Goal: Task Accomplishment & Management: Manage account settings

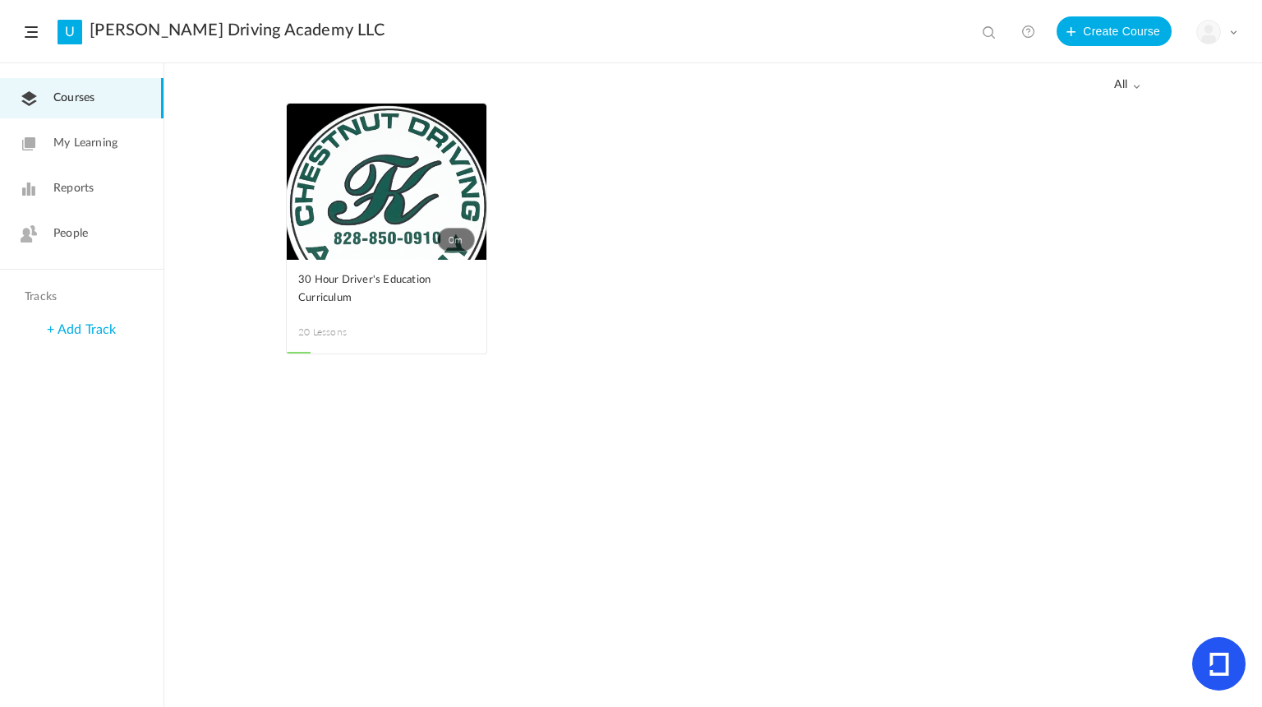
click at [1223, 27] on div "My Profile University Settings Current Plan Billing Details Logout" at bounding box center [1216, 32] width 41 height 25
click at [1172, 162] on link "Billing Details" at bounding box center [1159, 164] width 154 height 30
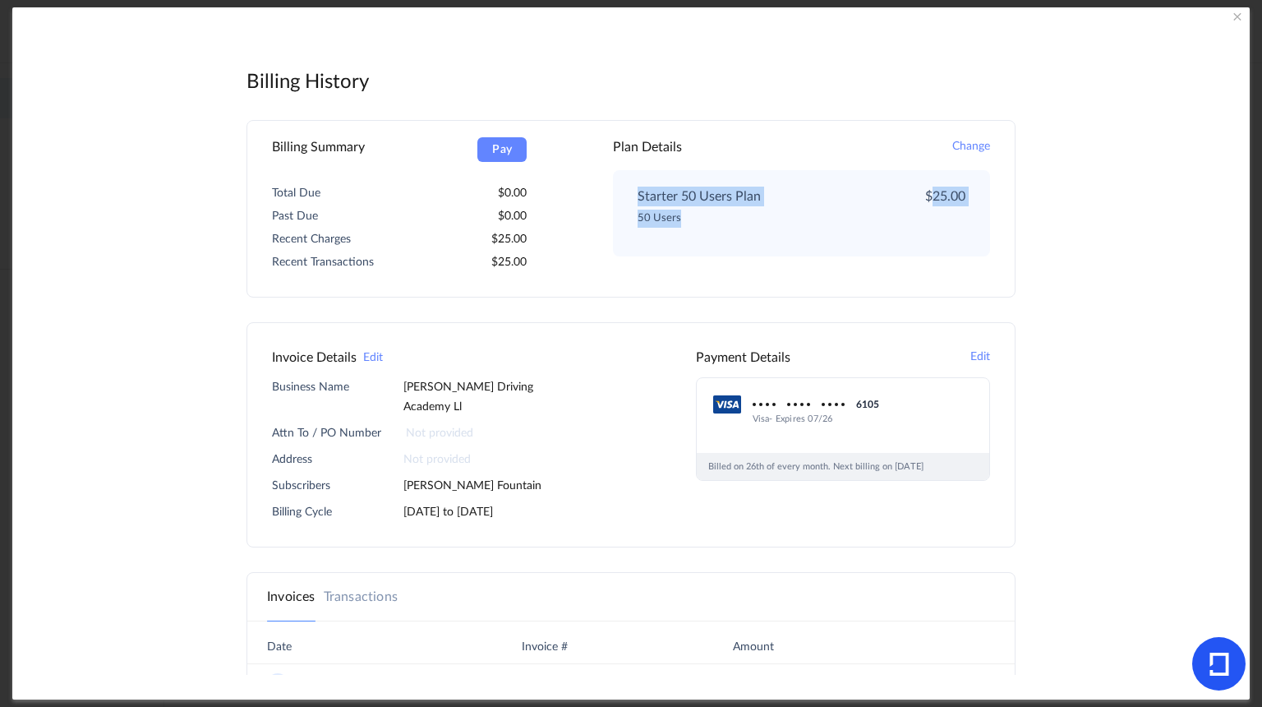
drag, startPoint x: 1204, startPoint y: 138, endPoint x: 1203, endPoint y: 246, distance: 107.6
click at [1203, 246] on div "Billing History Admin Panel Billing Summary Pay Total Due 0.00 Past Due 0.00 Re…" at bounding box center [630, 357] width 1171 height 635
click at [923, 504] on article "Payment Details Edit 6105 Visa - Expires 07/26 Billed on 26th of every month. N…" at bounding box center [843, 435] width 294 height 174
click at [1203, 133] on div "Billing History Admin Panel Billing Summary Pay Total Due 0.00 Past Due 0.00 Re…" at bounding box center [630, 357] width 1171 height 635
drag, startPoint x: 1205, startPoint y: 121, endPoint x: 1239, endPoint y: 246, distance: 130.1
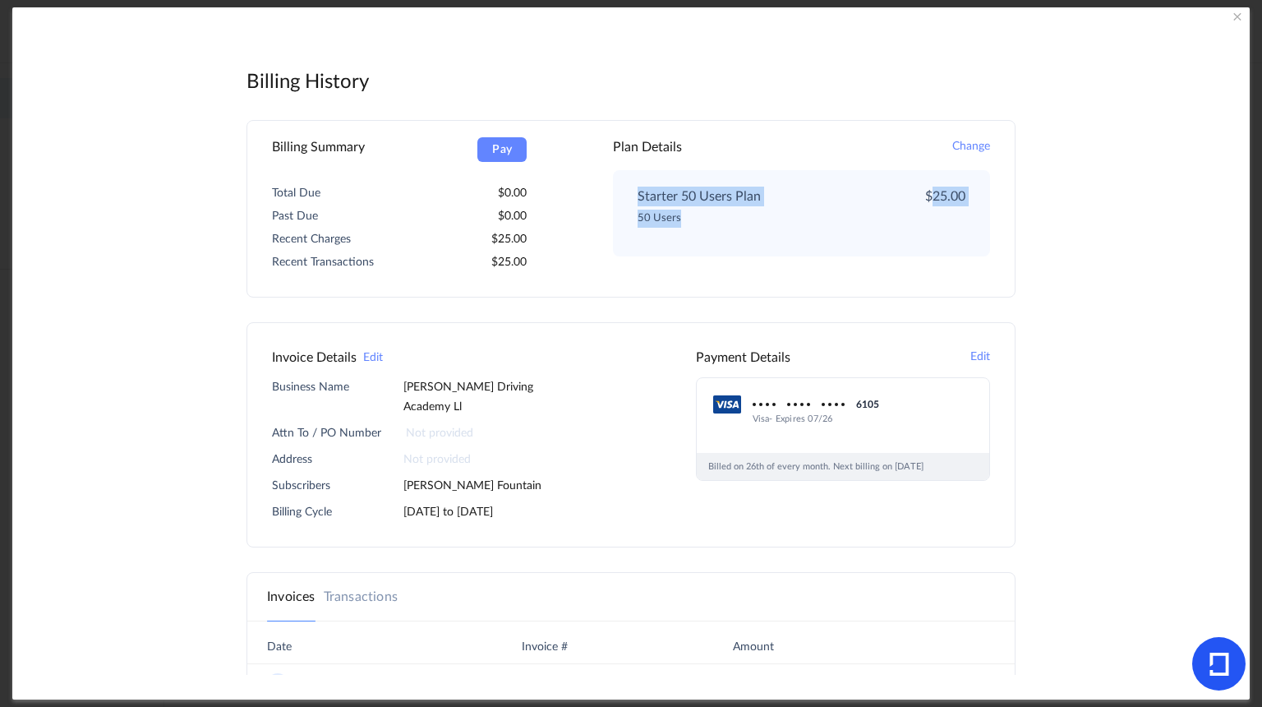
click at [1239, 246] on div "Billing History Admin Panel Billing Summary Pay Total Due 0.00 Past Due 0.00 Re…" at bounding box center [630, 353] width 1237 height 693
drag, startPoint x: 1239, startPoint y: 246, endPoint x: 1141, endPoint y: 230, distance: 99.1
click at [1141, 230] on main "Billing History Admin Panel Billing Summary Pay Total Due 0.00 Past Due 0.00 Re…" at bounding box center [630, 557] width 1154 height 1034
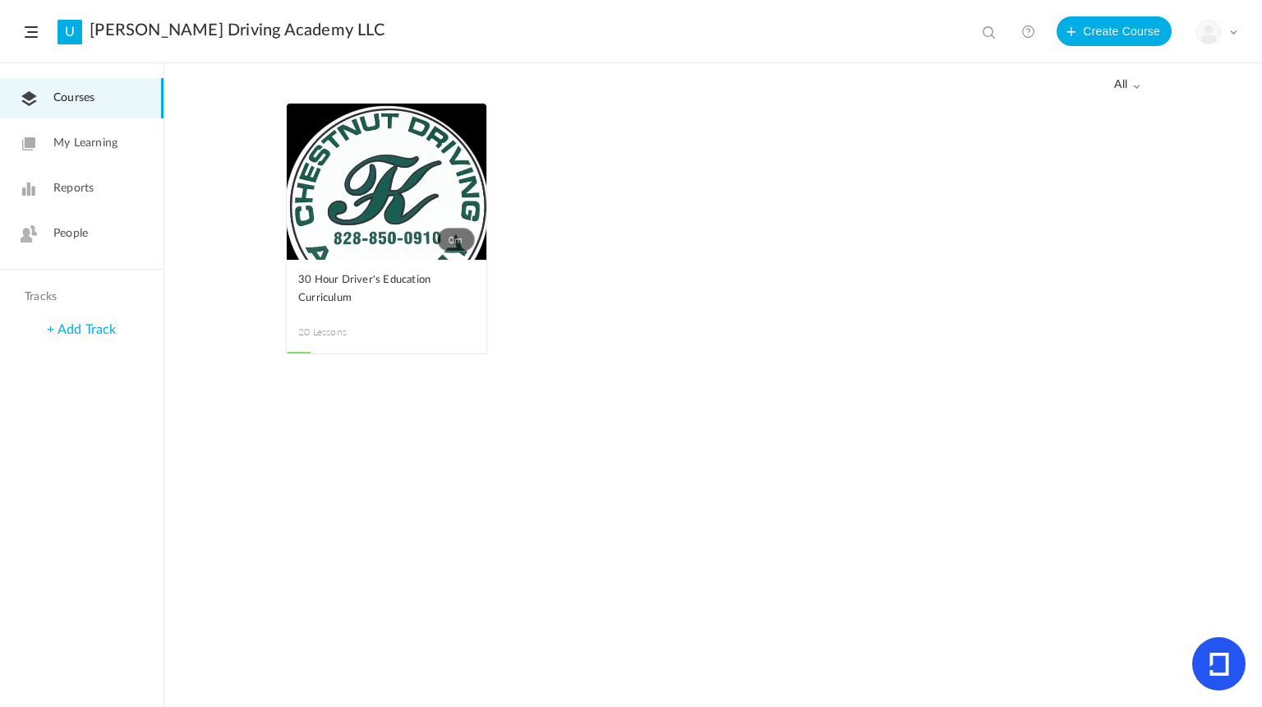
click at [75, 191] on span "Reports" at bounding box center [73, 188] width 40 height 17
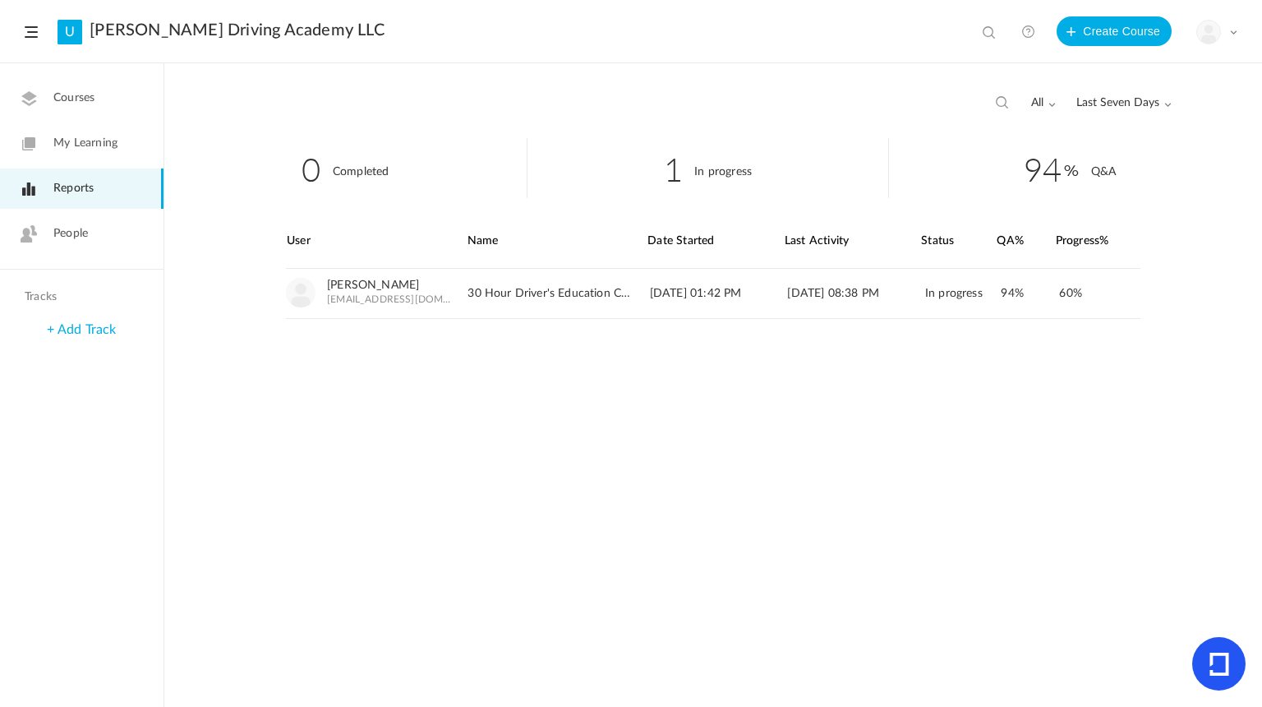
click at [101, 228] on link "People" at bounding box center [82, 234] width 164 height 40
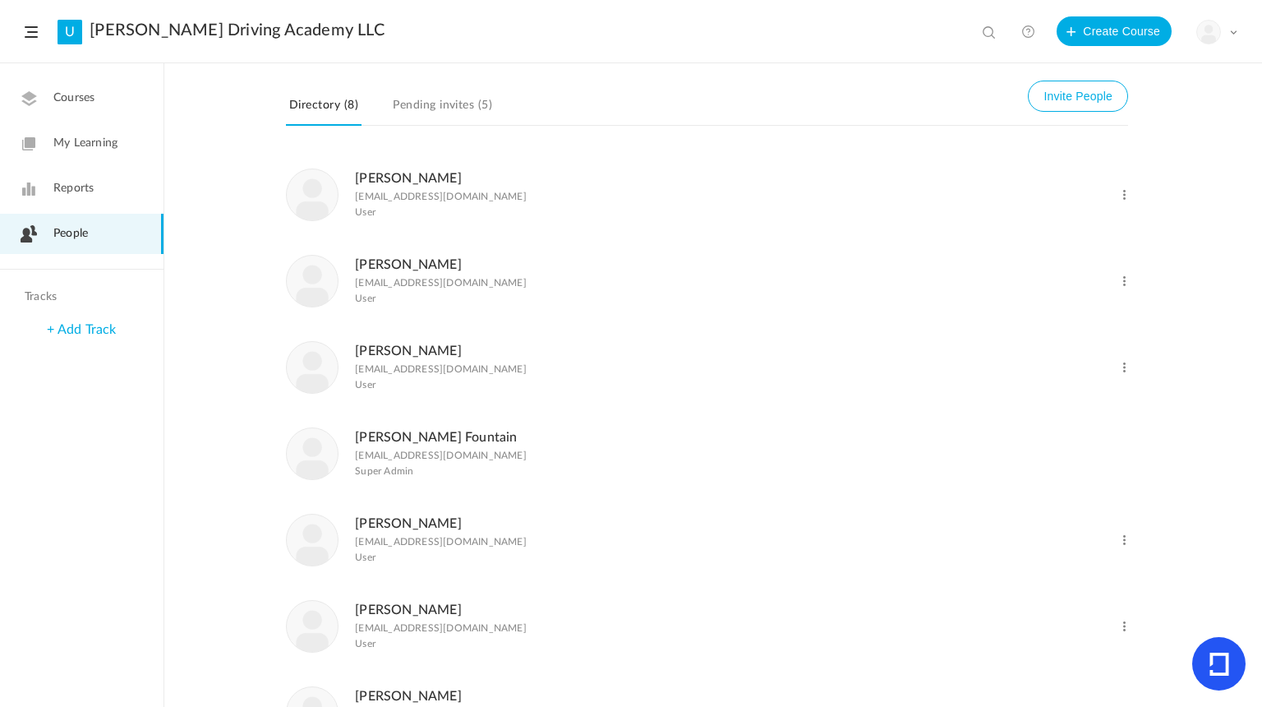
click at [375, 352] on link "[PERSON_NAME]" at bounding box center [408, 350] width 107 height 13
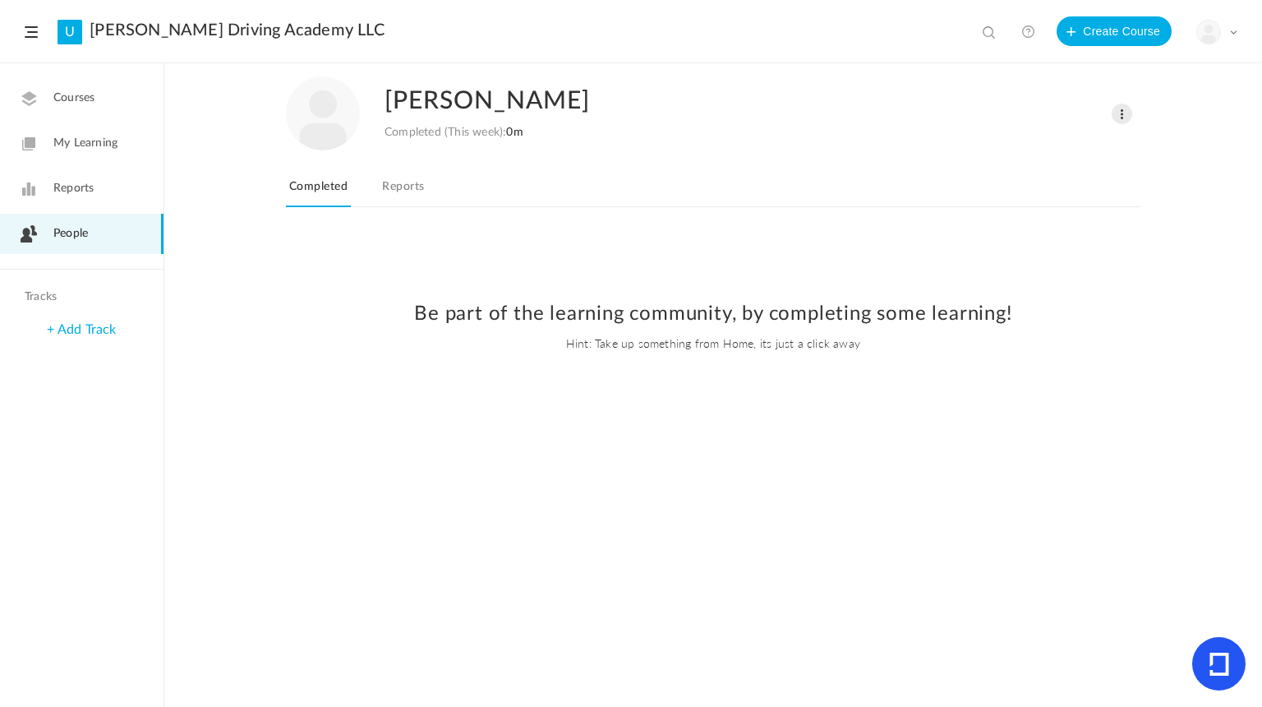
click at [408, 162] on div "[PERSON_NAME] Completed (This week): 0m Change Role Delete User To Learn In Pro…" at bounding box center [713, 148] width 854 height 168
click at [405, 188] on link "Reports" at bounding box center [403, 191] width 48 height 31
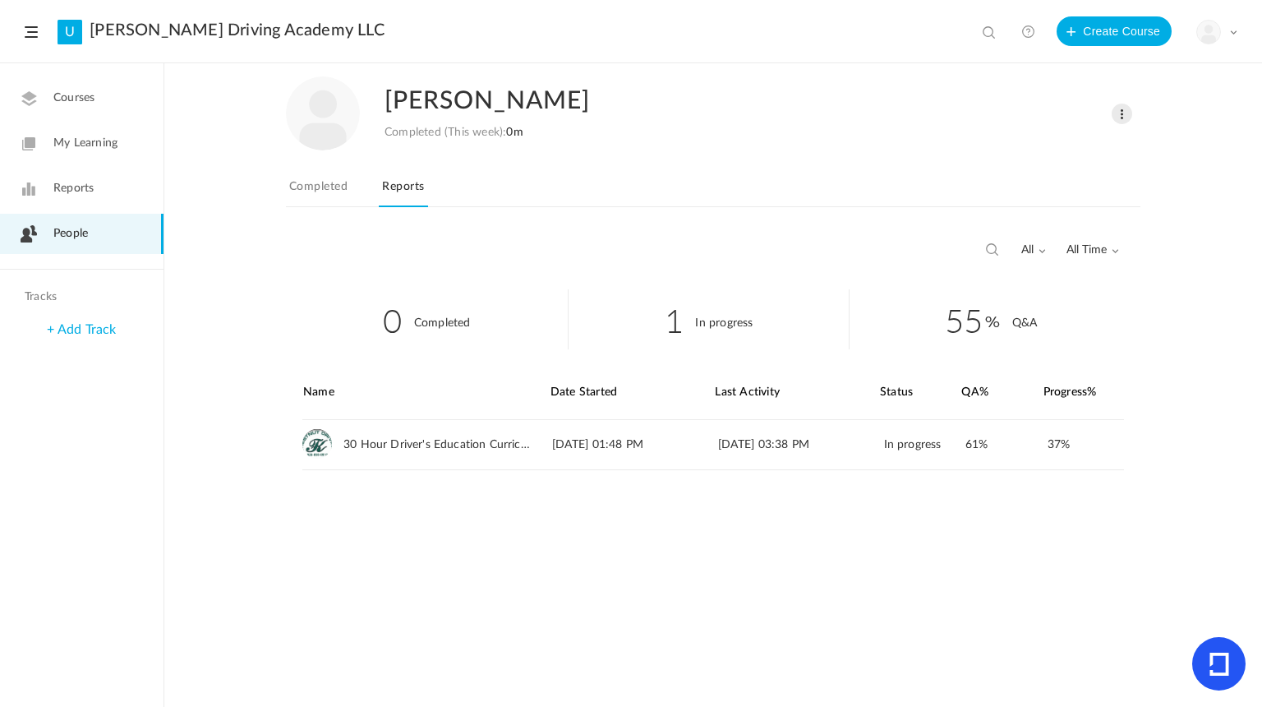
click at [130, 224] on link "People" at bounding box center [82, 234] width 164 height 40
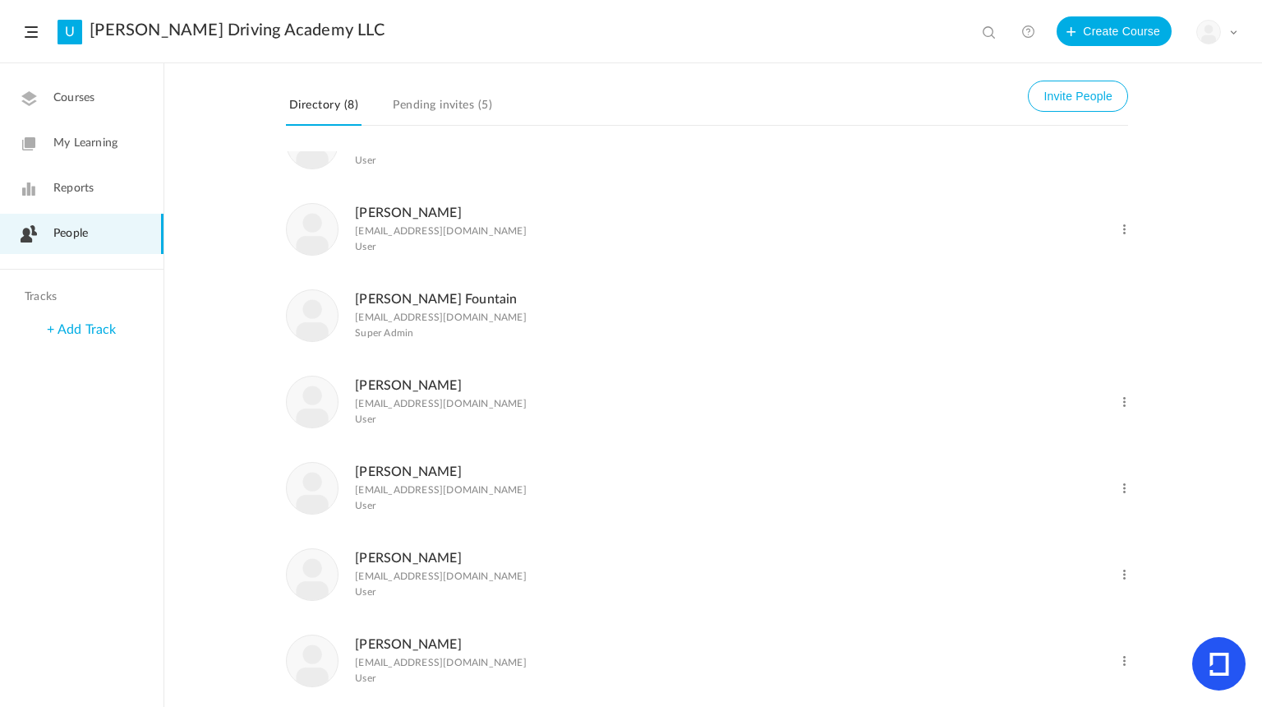
scroll to position [157, 0]
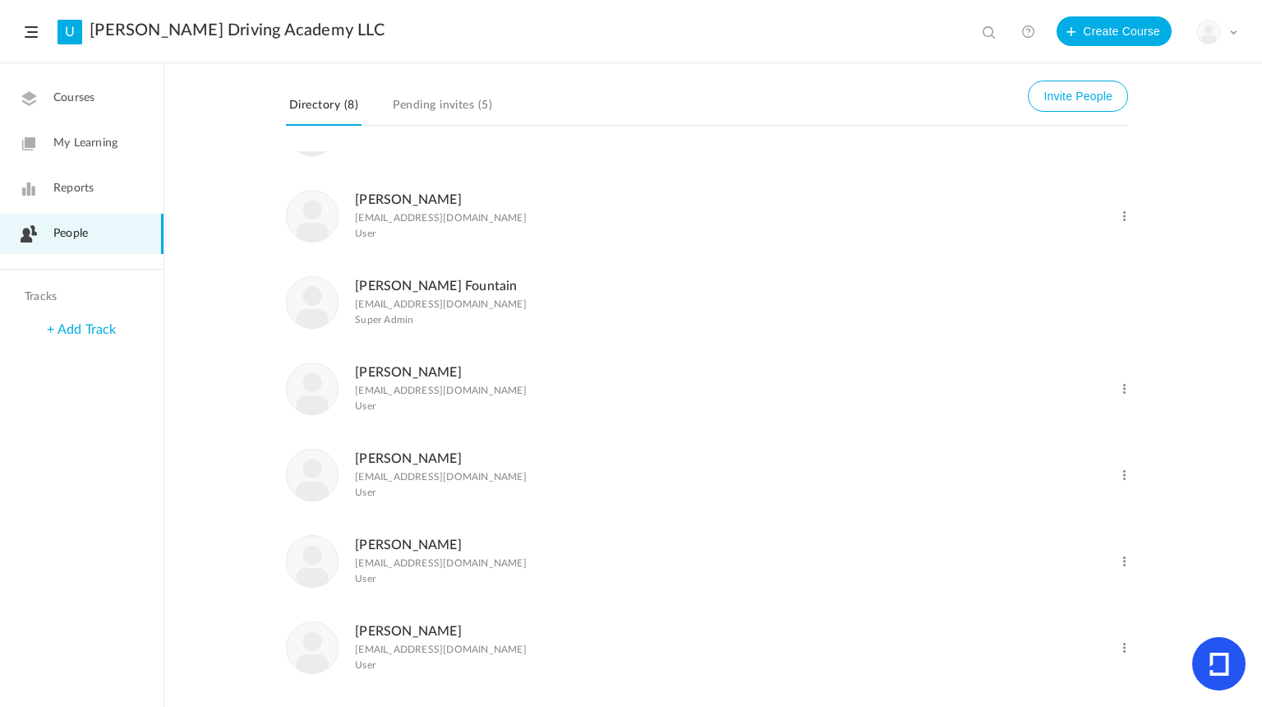
click at [375, 195] on link "[PERSON_NAME]" at bounding box center [408, 199] width 107 height 13
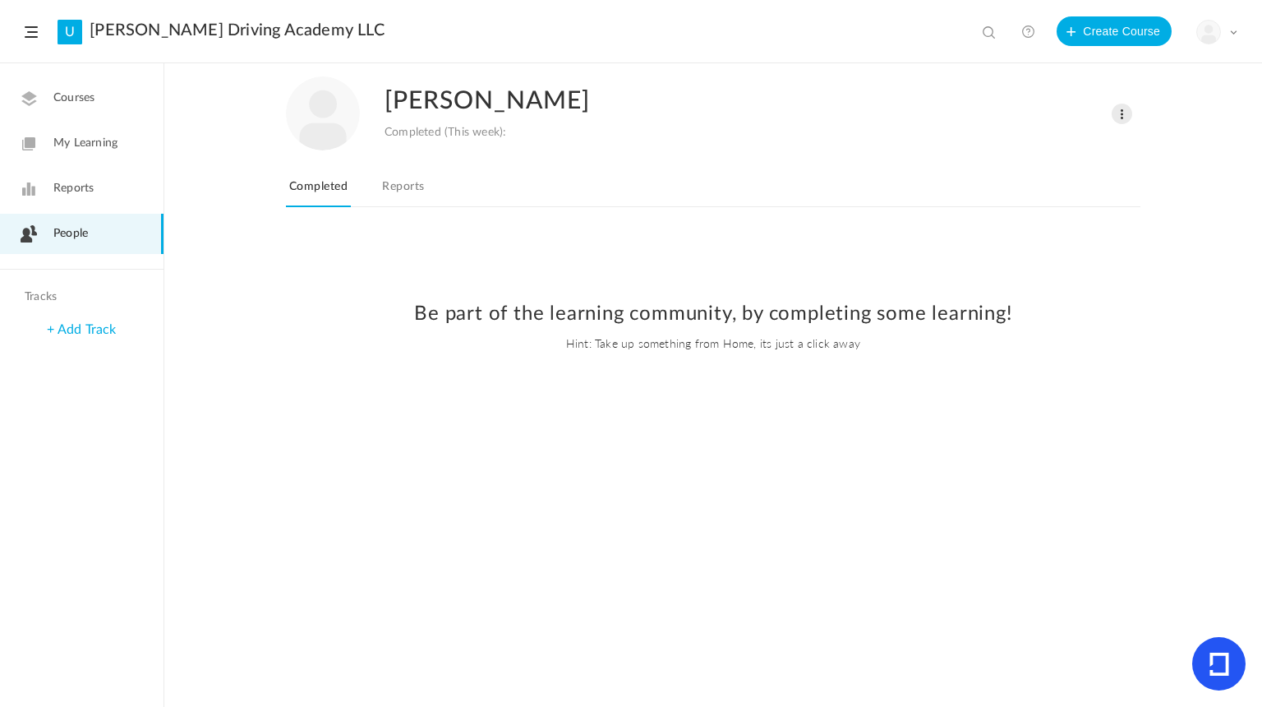
click at [403, 198] on link "Reports" at bounding box center [403, 191] width 48 height 31
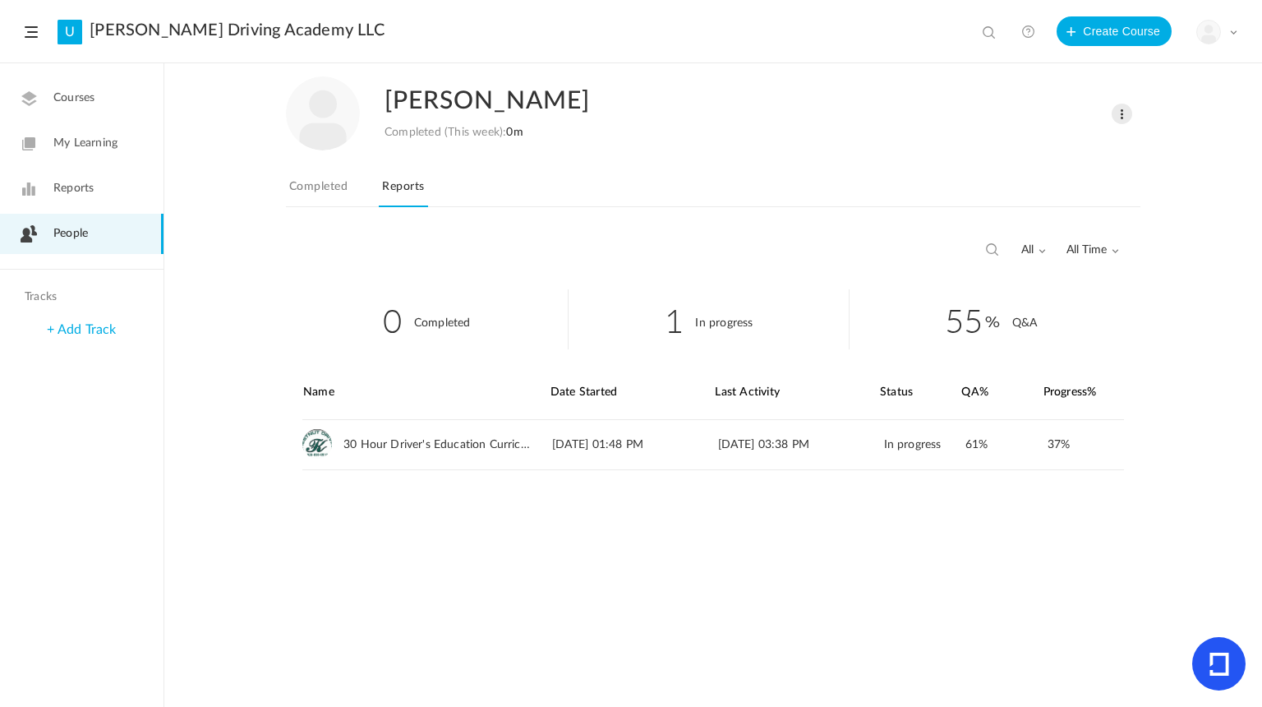
click at [103, 229] on link "People" at bounding box center [82, 234] width 164 height 40
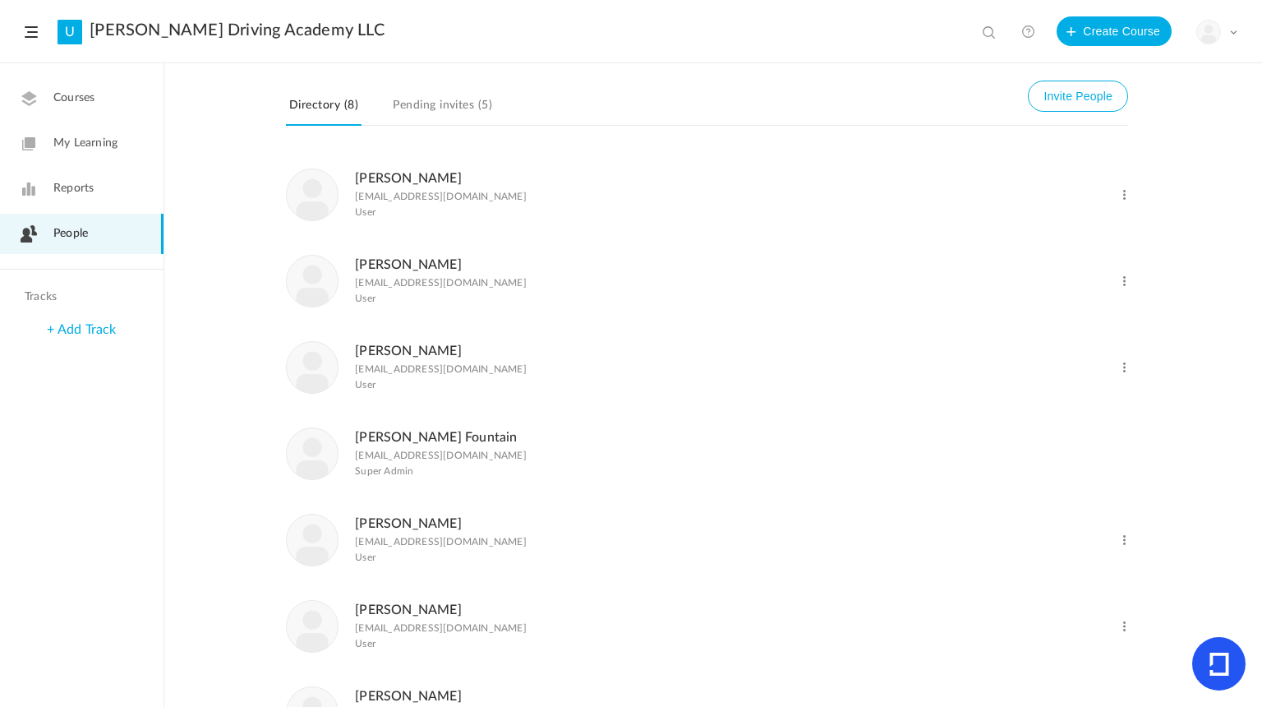
click at [408, 171] on h3 "[PERSON_NAME]" at bounding box center [441, 179] width 172 height 16
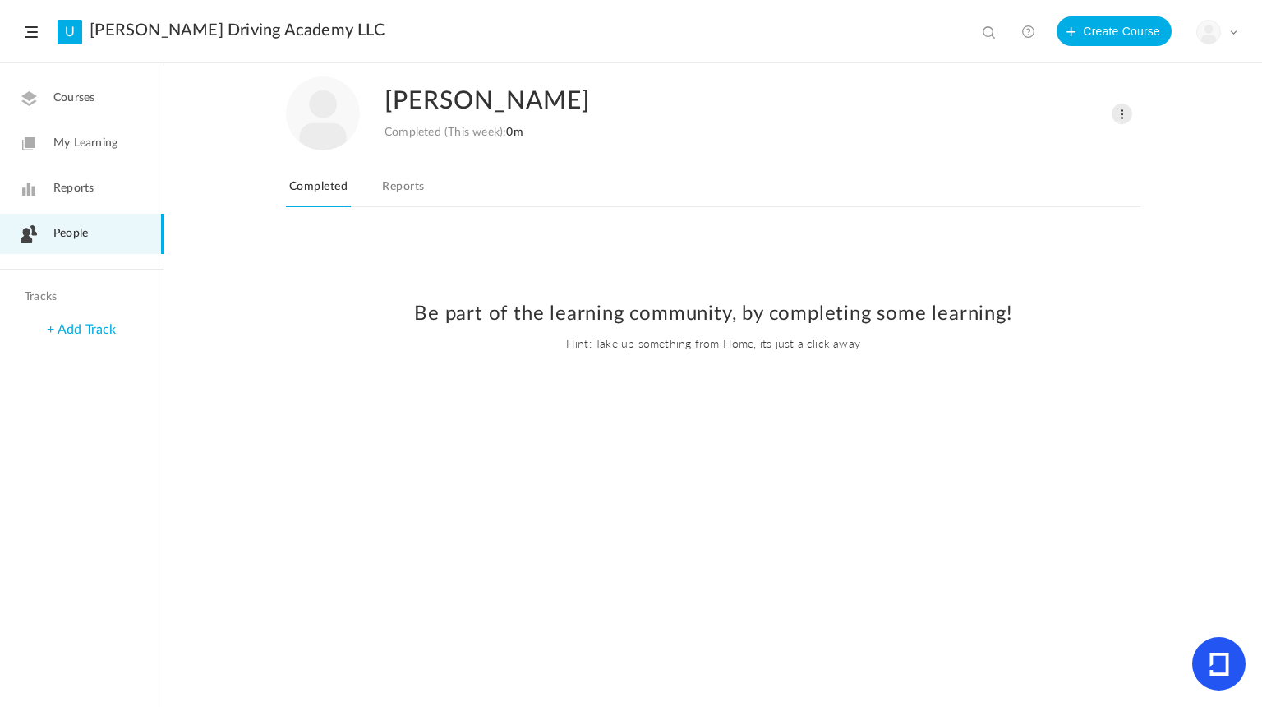
click at [409, 182] on link "Reports" at bounding box center [403, 191] width 48 height 31
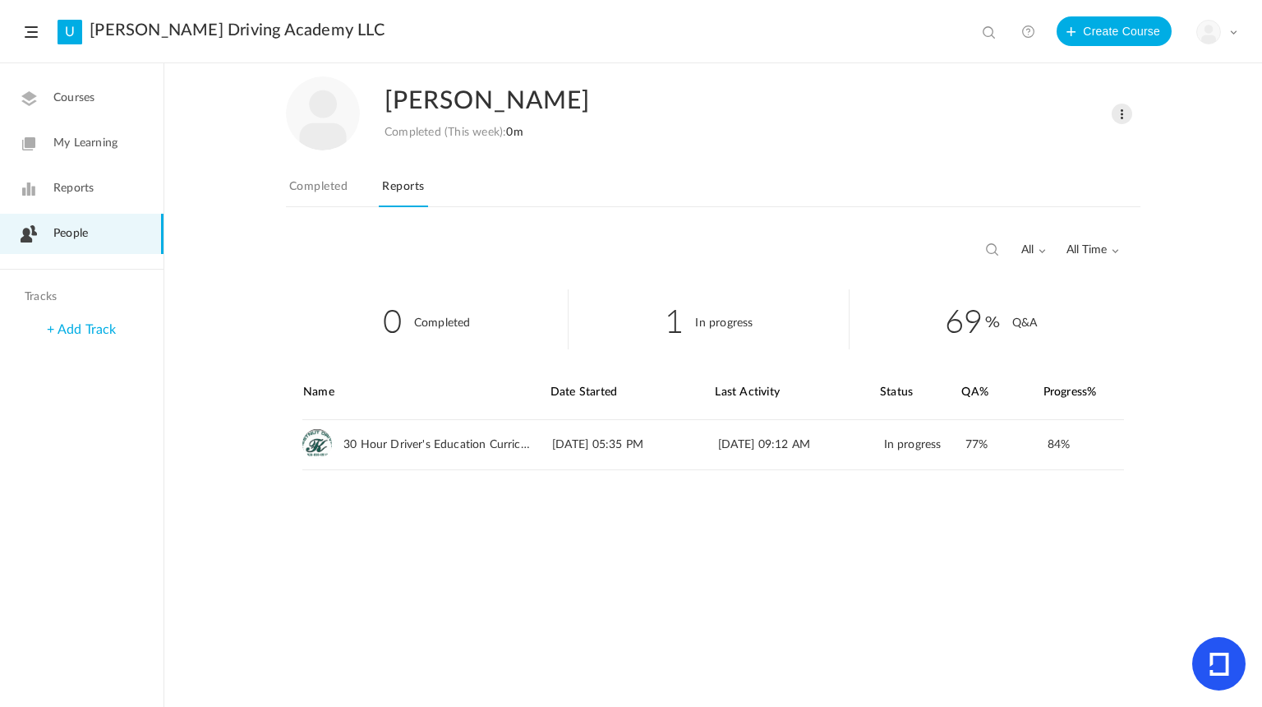
click at [81, 242] on span "People" at bounding box center [70, 233] width 35 height 17
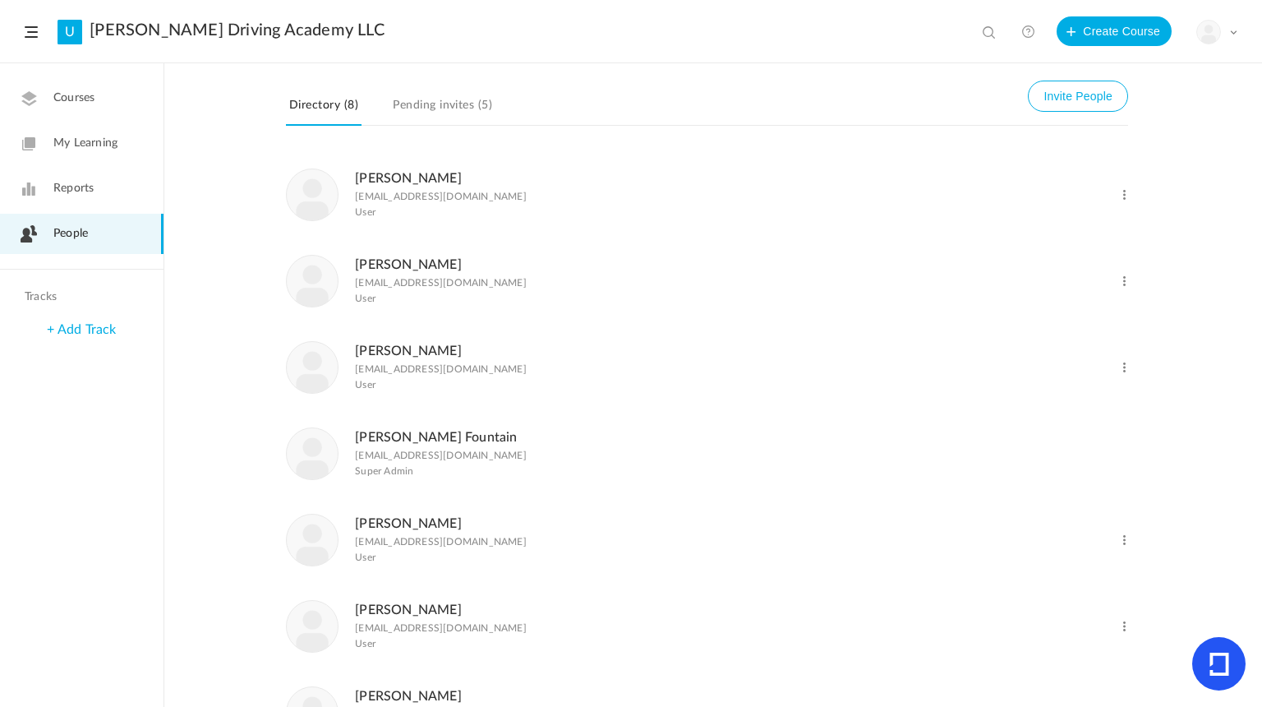
click at [411, 270] on link "[PERSON_NAME]" at bounding box center [408, 264] width 107 height 13
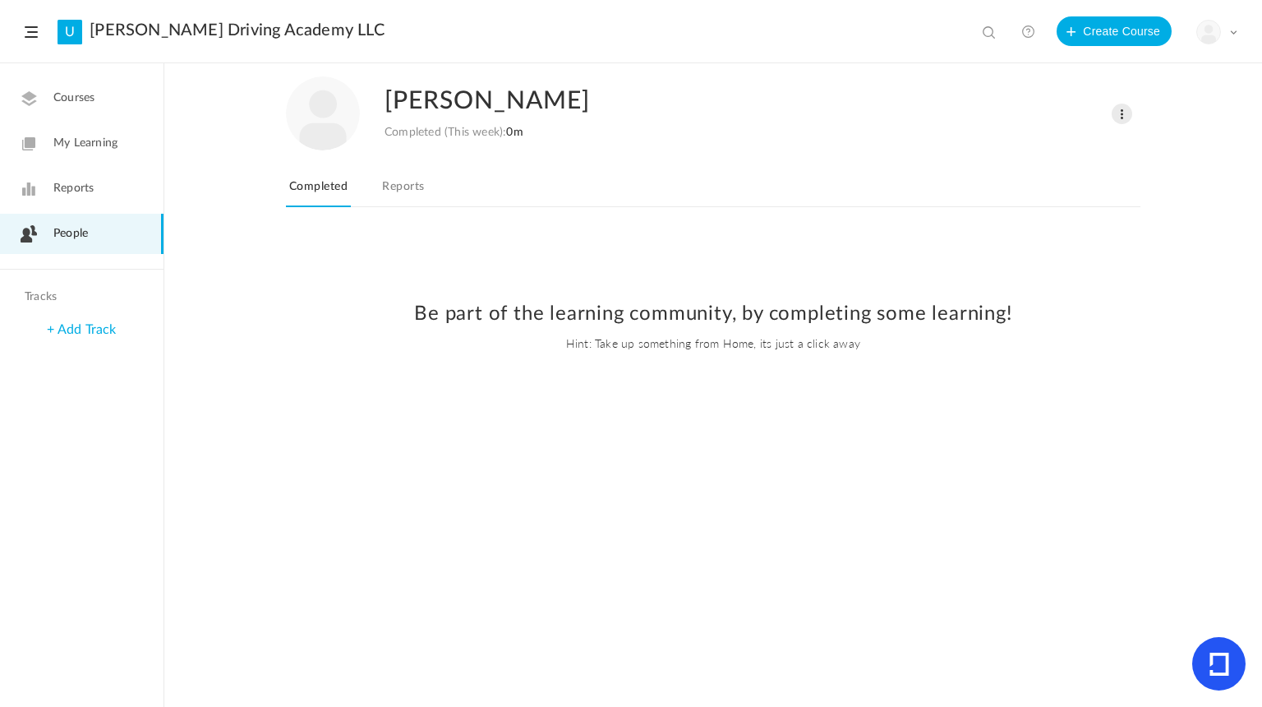
click at [411, 191] on link "Reports" at bounding box center [403, 191] width 48 height 31
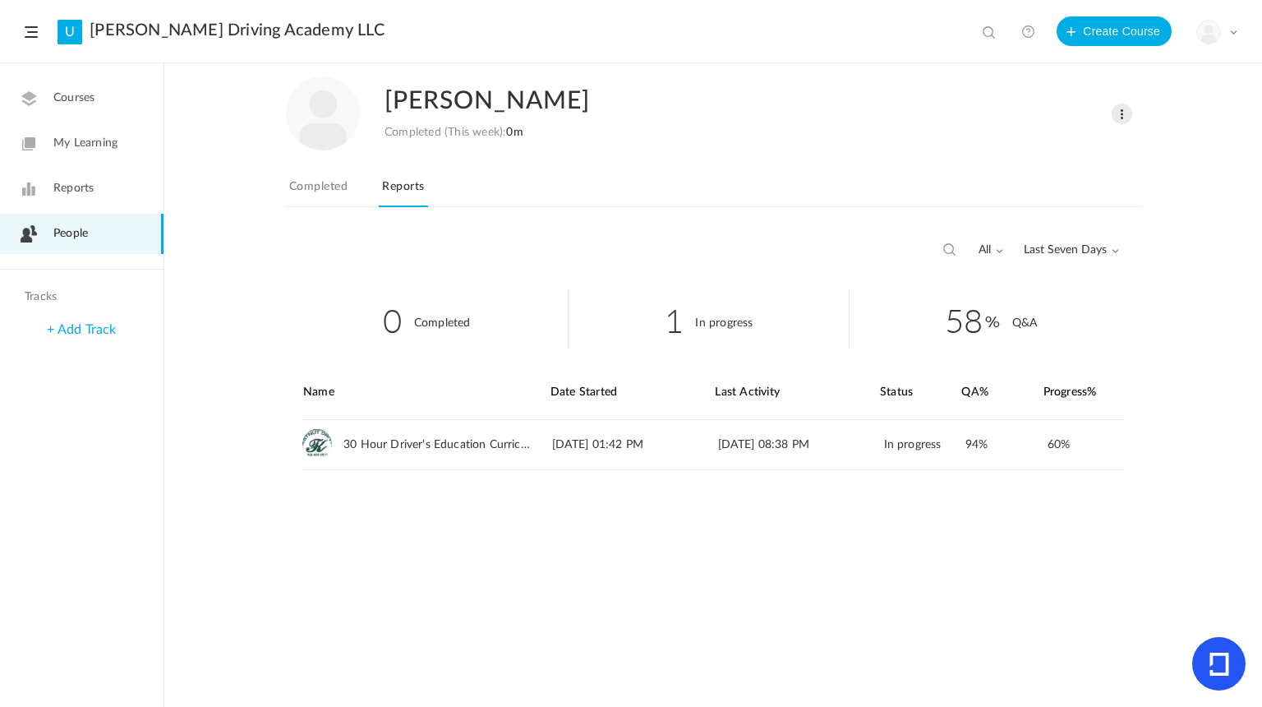
click at [76, 241] on span "People" at bounding box center [70, 233] width 35 height 17
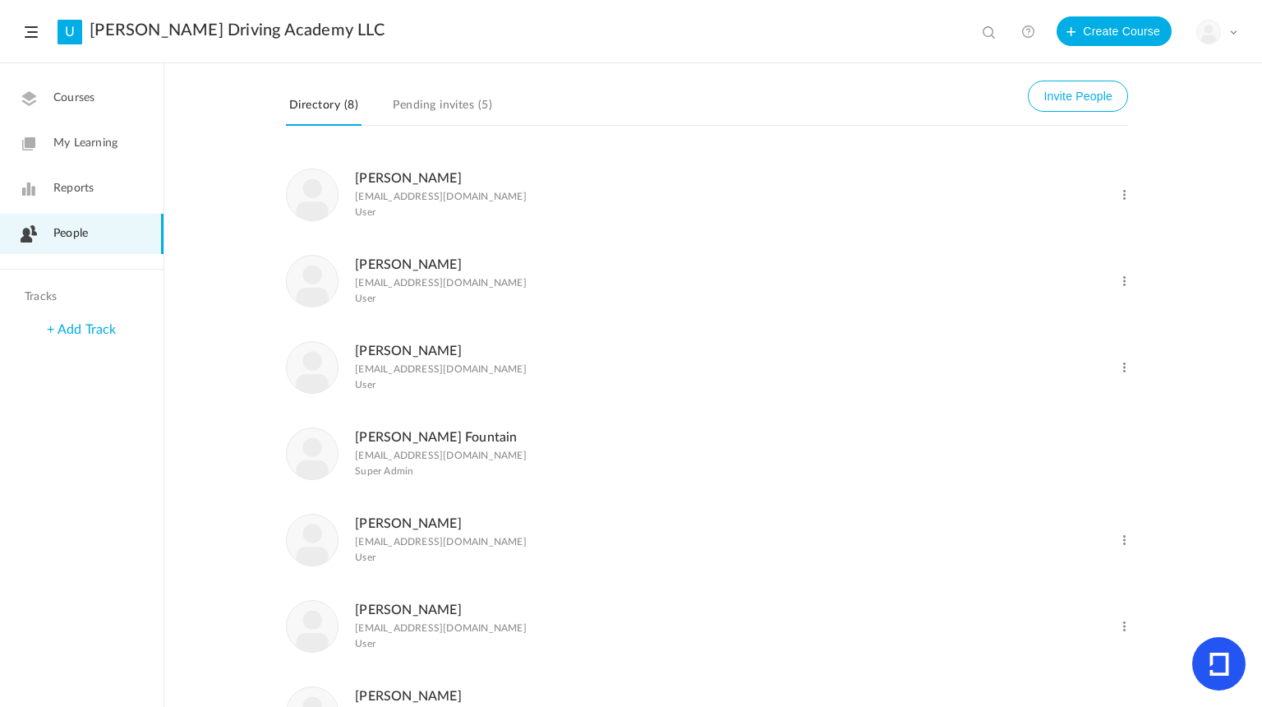
click at [378, 530] on link "[PERSON_NAME]" at bounding box center [408, 523] width 107 height 13
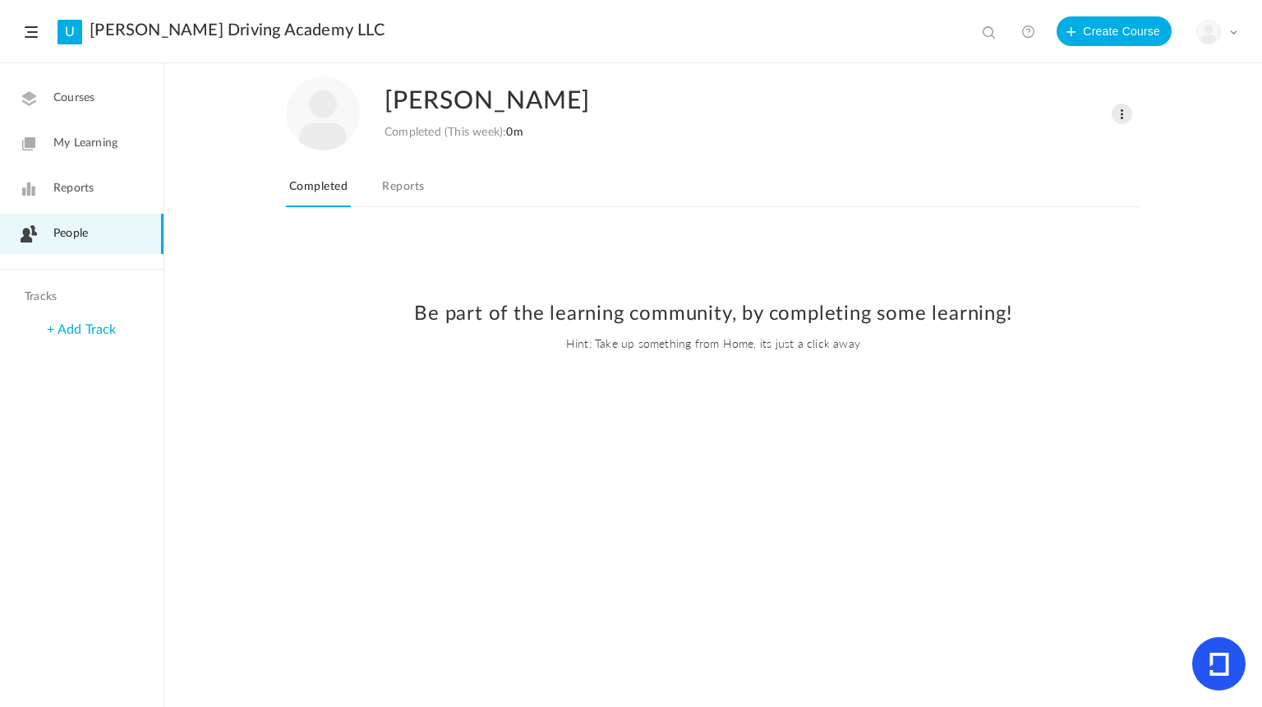
click at [415, 182] on link "Reports" at bounding box center [403, 191] width 48 height 31
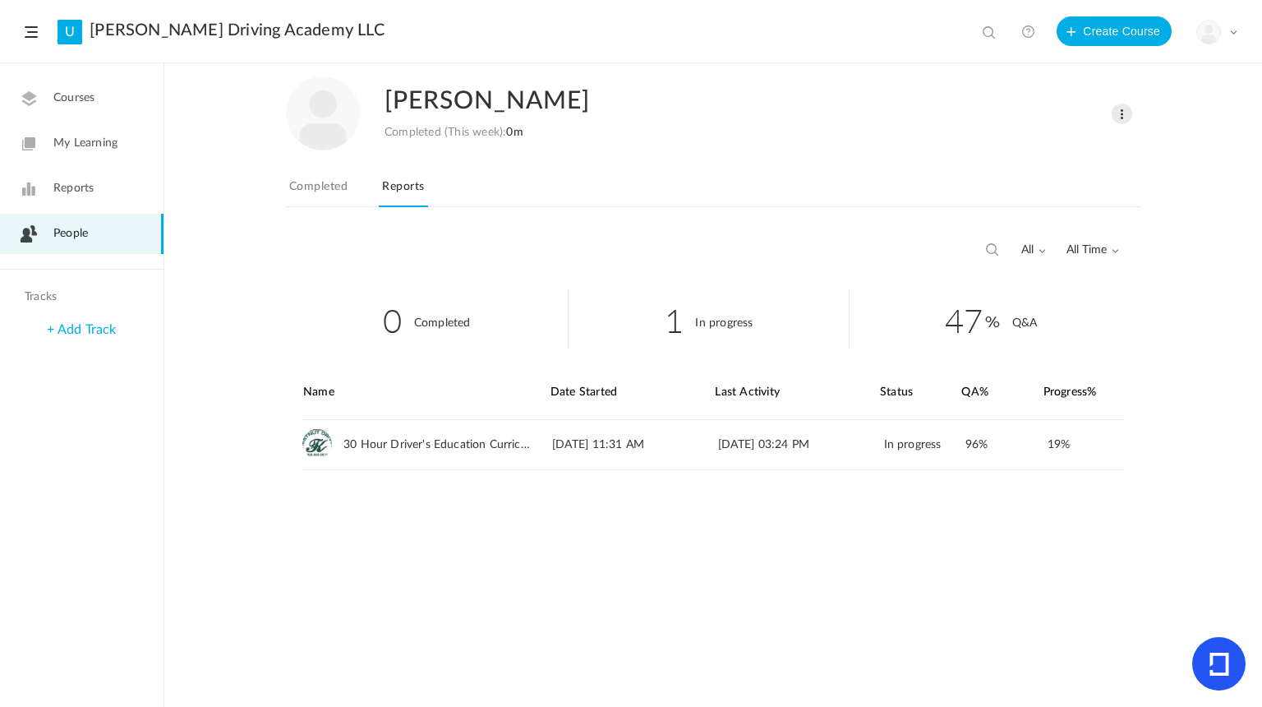
click at [296, 191] on link "Completed" at bounding box center [318, 191] width 65 height 31
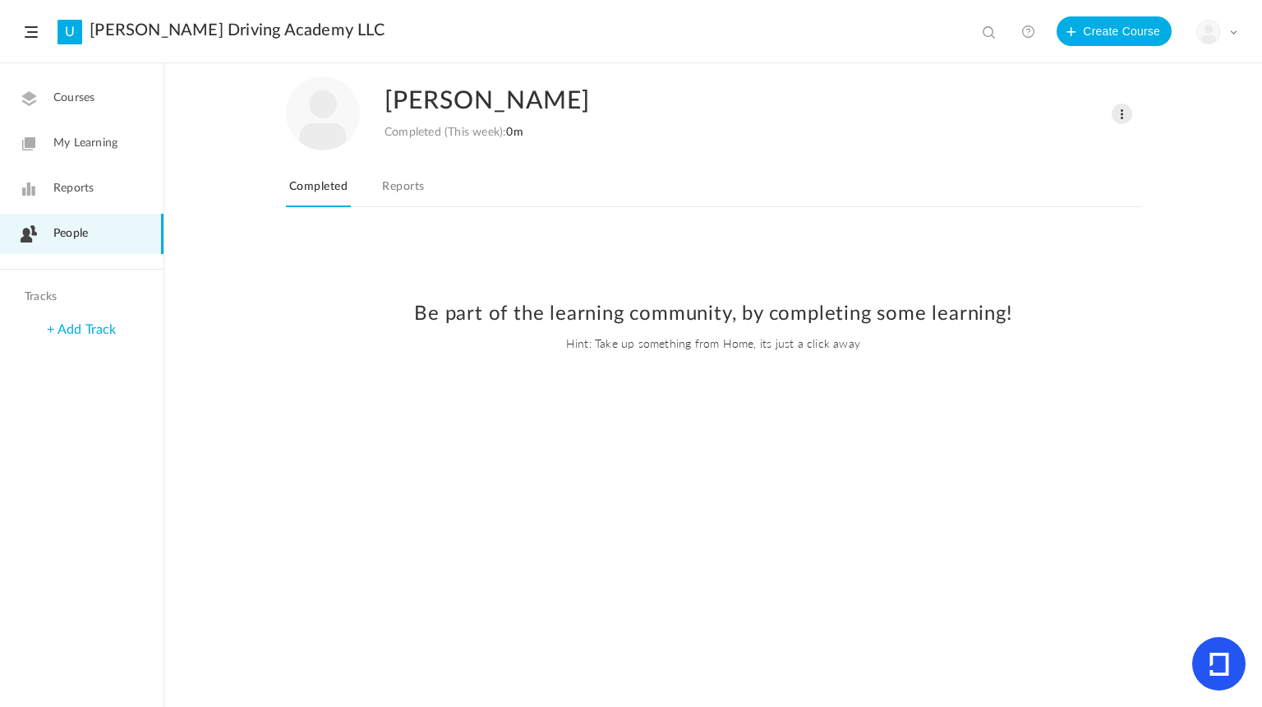
click at [125, 214] on link "People" at bounding box center [82, 234] width 164 height 40
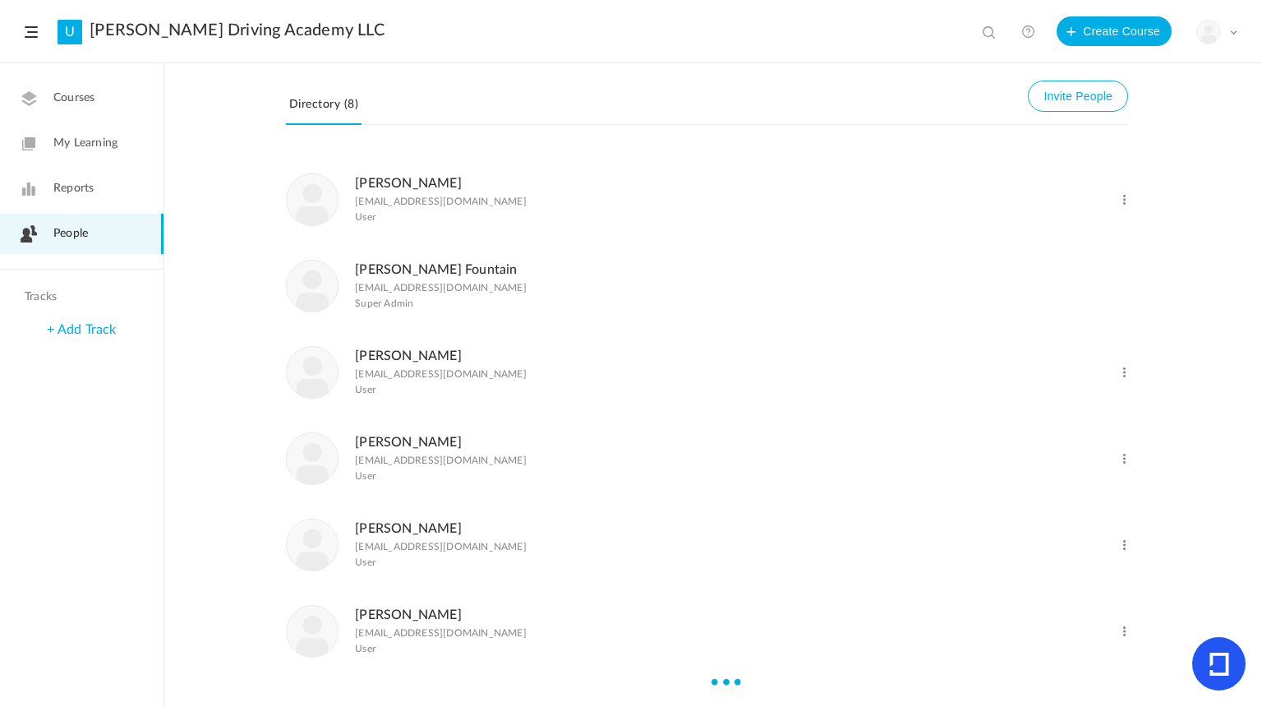
scroll to position [157, 0]
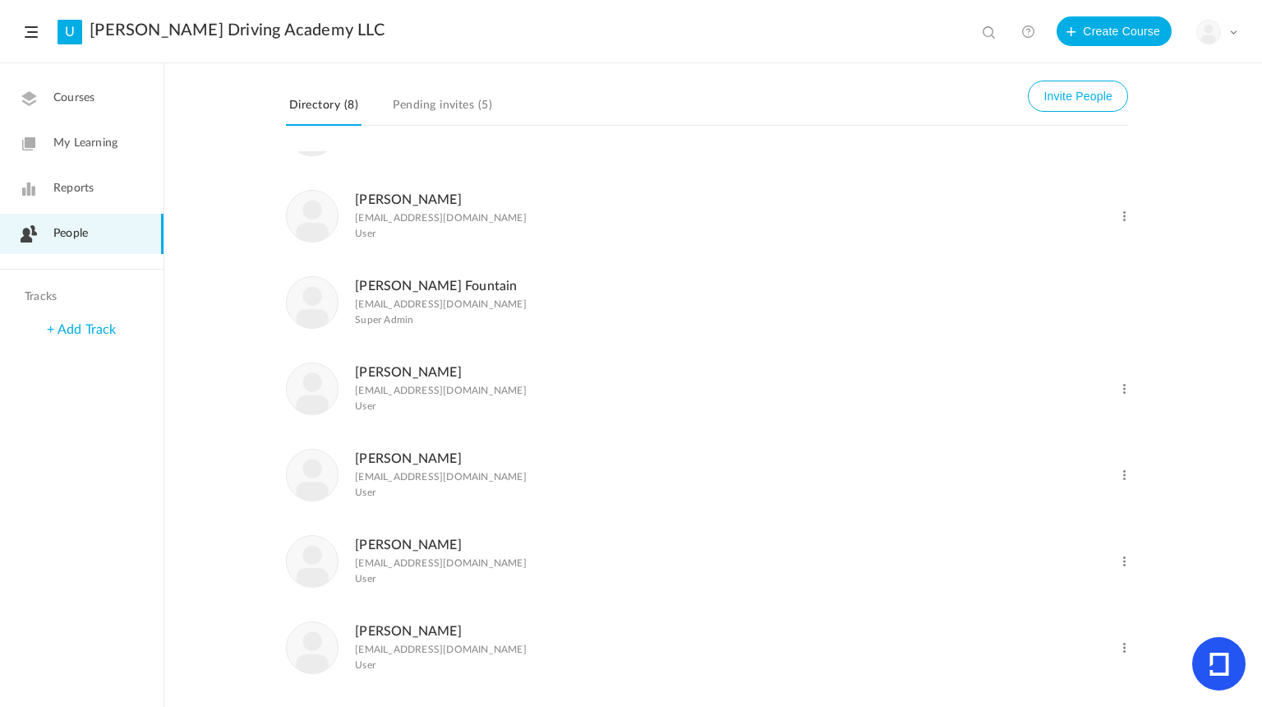
click at [1121, 647] on span at bounding box center [1125, 648] width 16 height 16
click at [1075, 615] on link "Delete User" at bounding box center [1071, 616] width 122 height 30
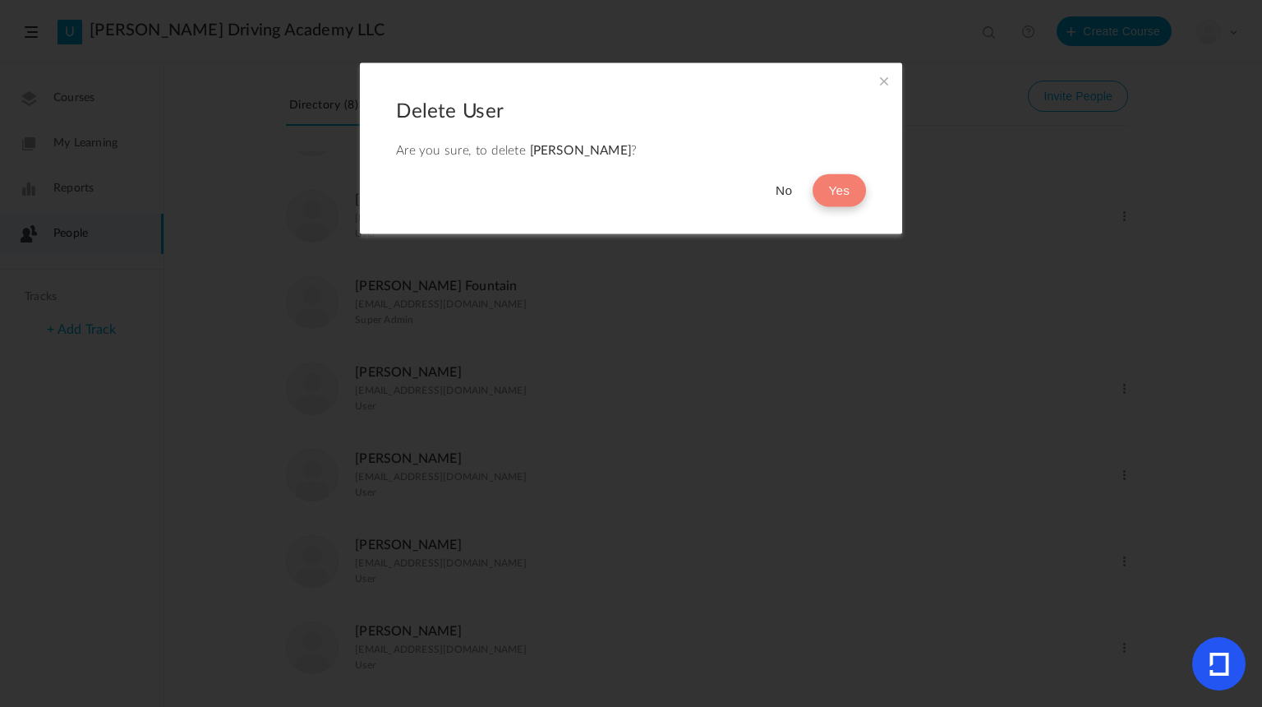
click at [835, 190] on button "Yes" at bounding box center [839, 190] width 53 height 33
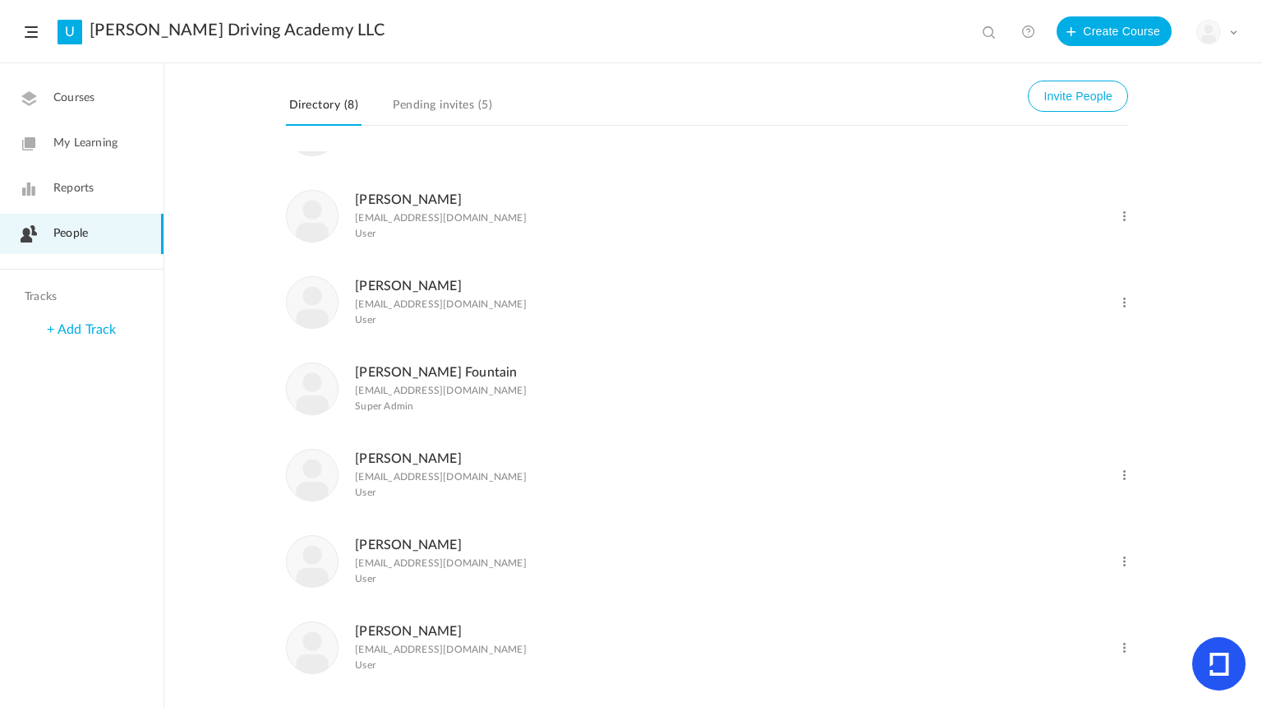
click at [379, 631] on link "[PERSON_NAME]" at bounding box center [408, 630] width 107 height 13
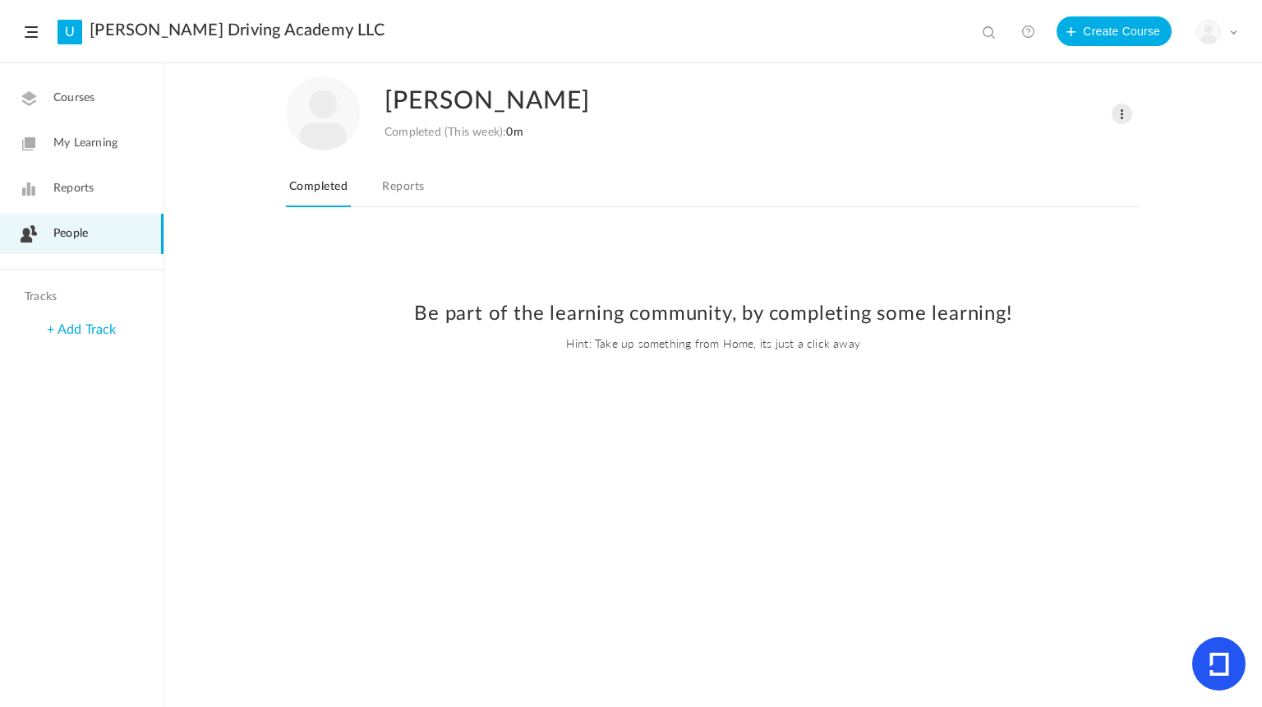
click at [389, 176] on link "Reports" at bounding box center [403, 191] width 48 height 31
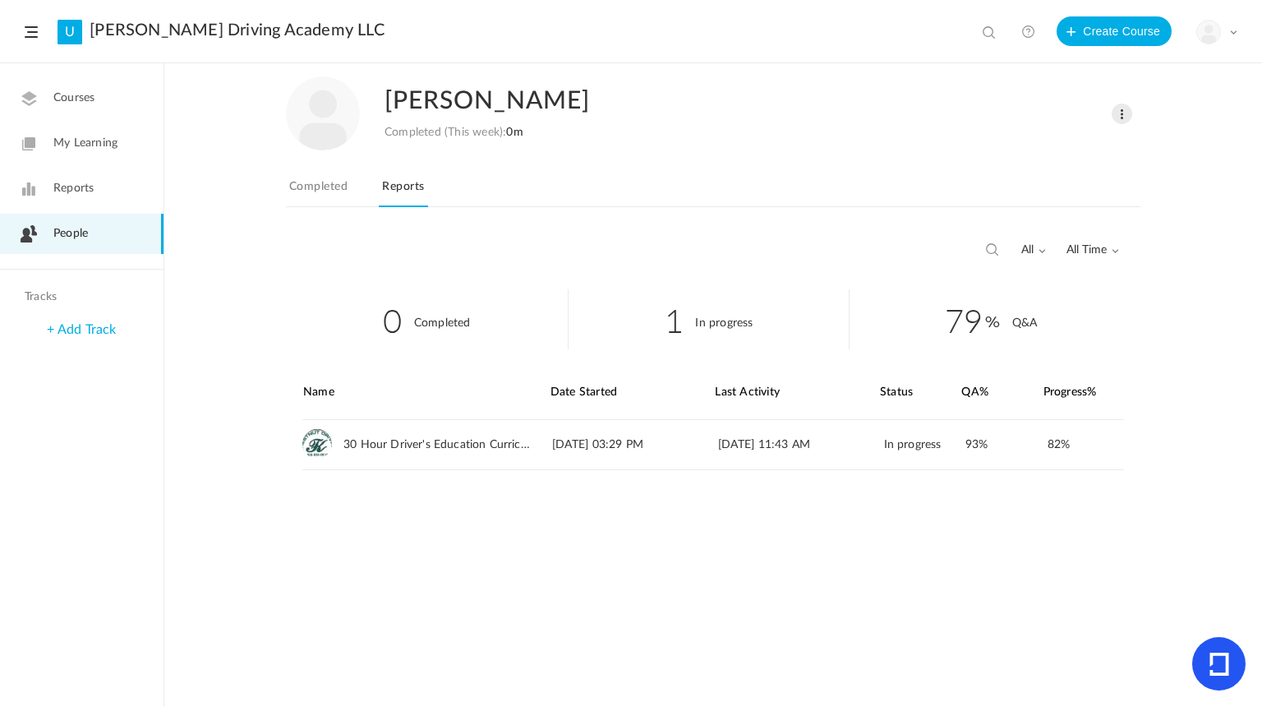
click at [103, 237] on link "People" at bounding box center [82, 234] width 164 height 40
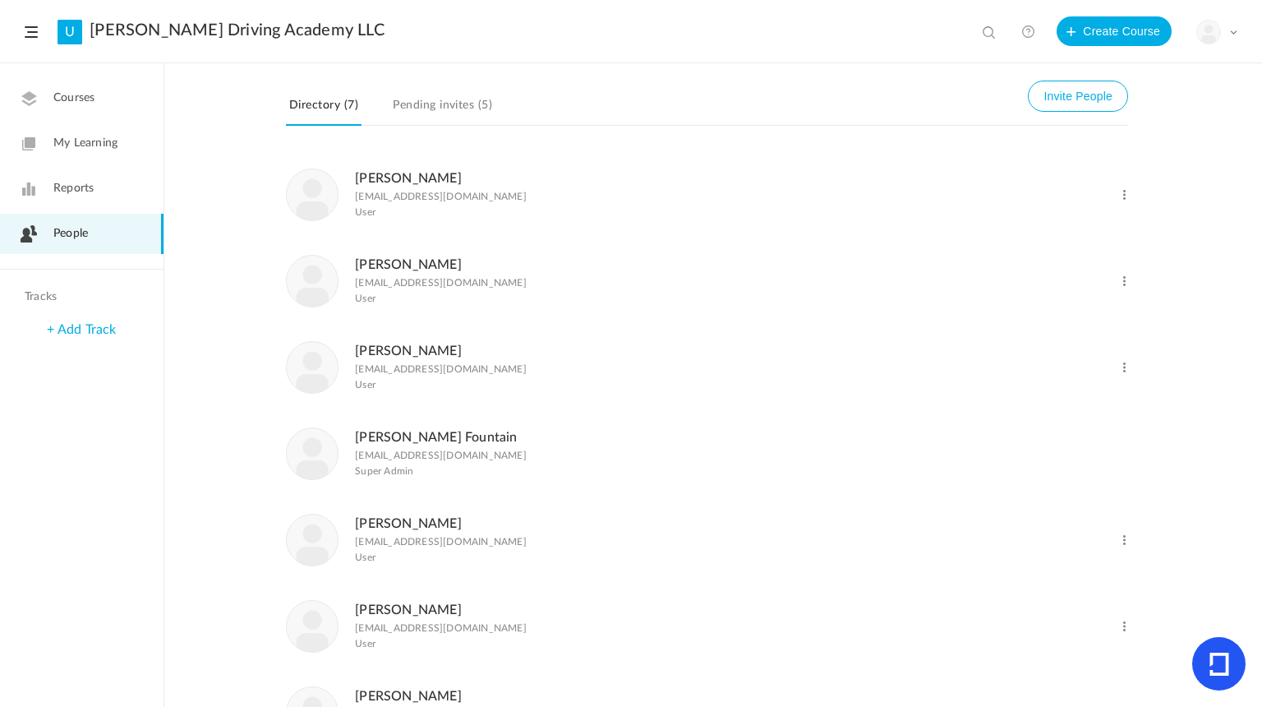
click at [396, 177] on link "[PERSON_NAME]" at bounding box center [408, 178] width 107 height 13
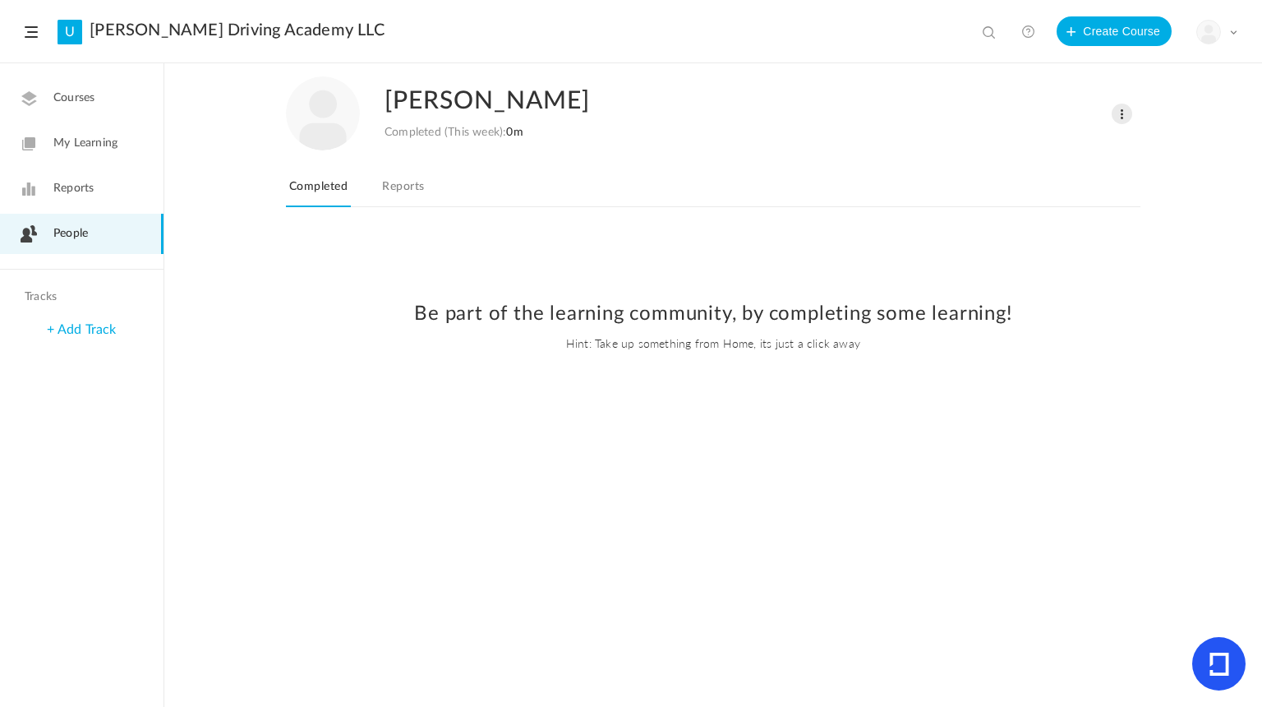
click at [407, 198] on link "Reports" at bounding box center [403, 191] width 48 height 31
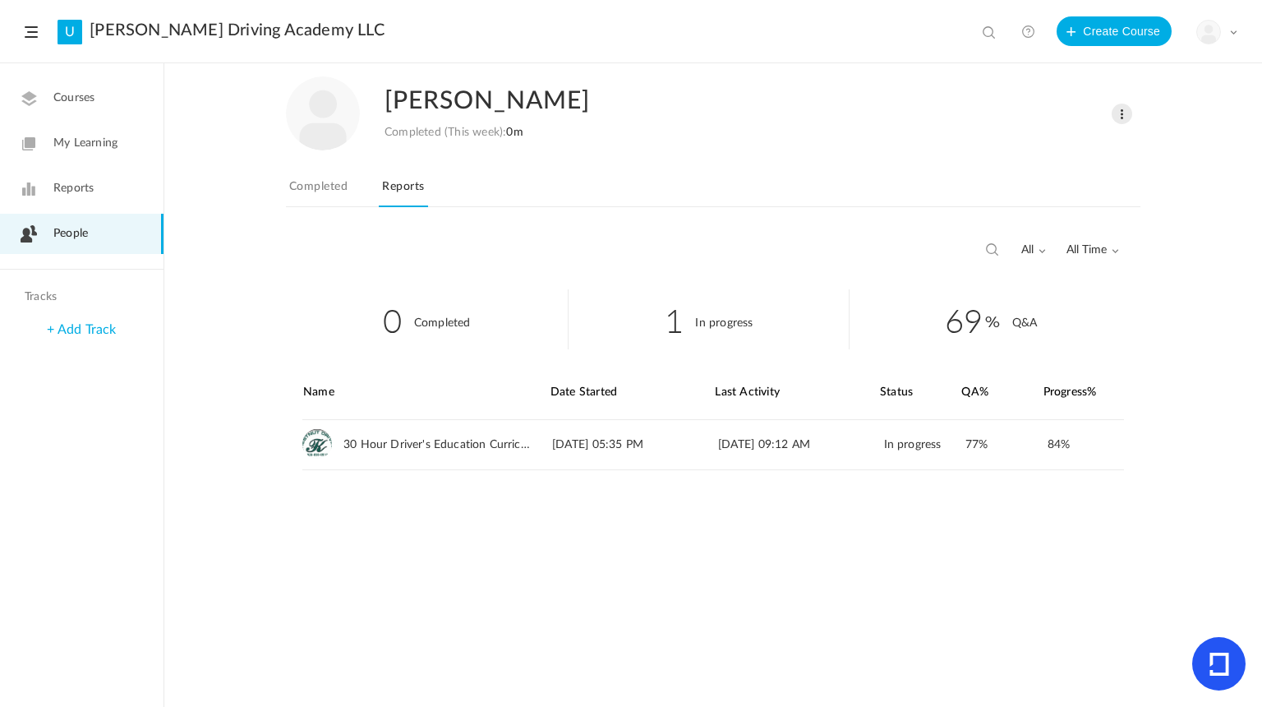
click at [107, 237] on link "People" at bounding box center [82, 234] width 164 height 40
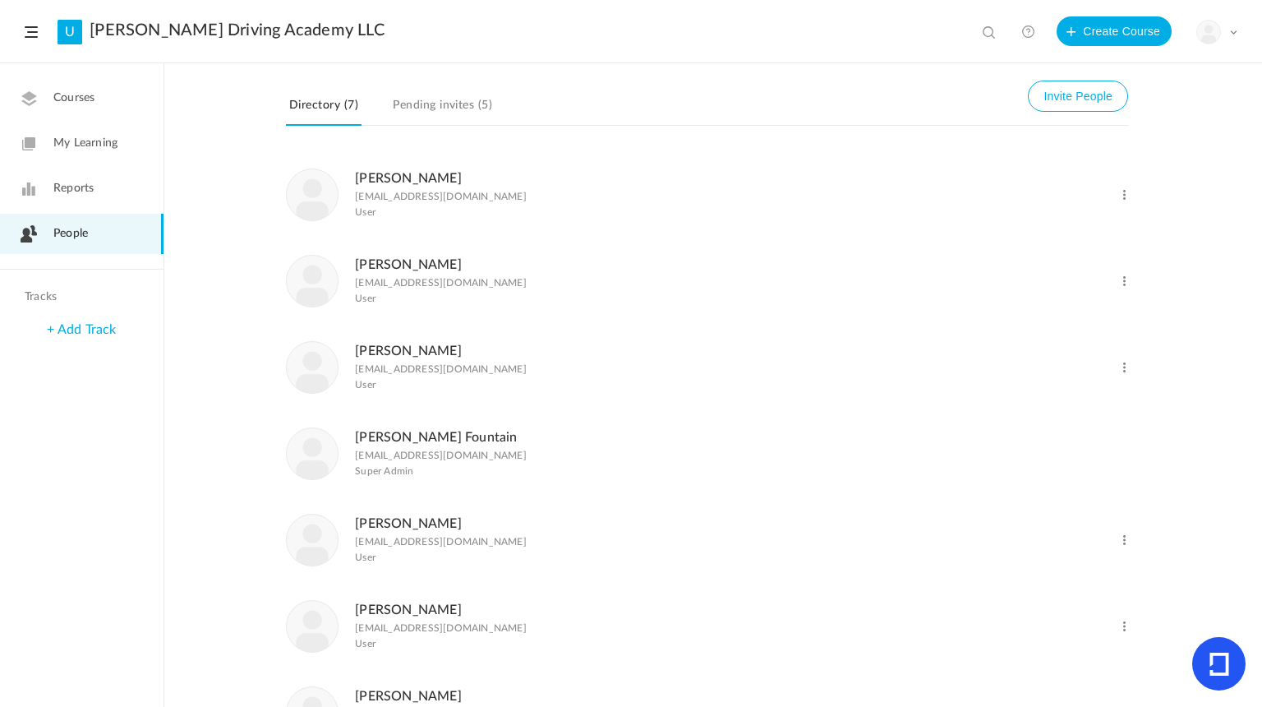
click at [392, 264] on link "[PERSON_NAME]" at bounding box center [408, 264] width 107 height 13
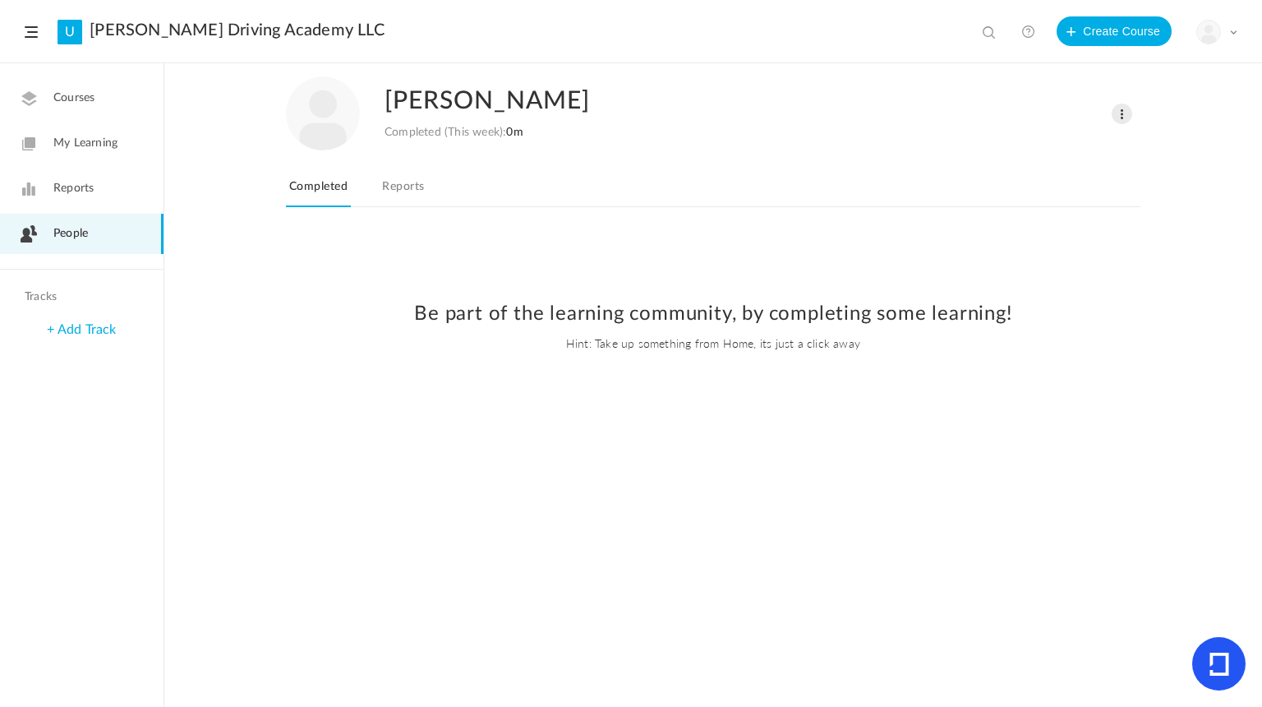
click at [423, 187] on link "Reports" at bounding box center [403, 191] width 48 height 31
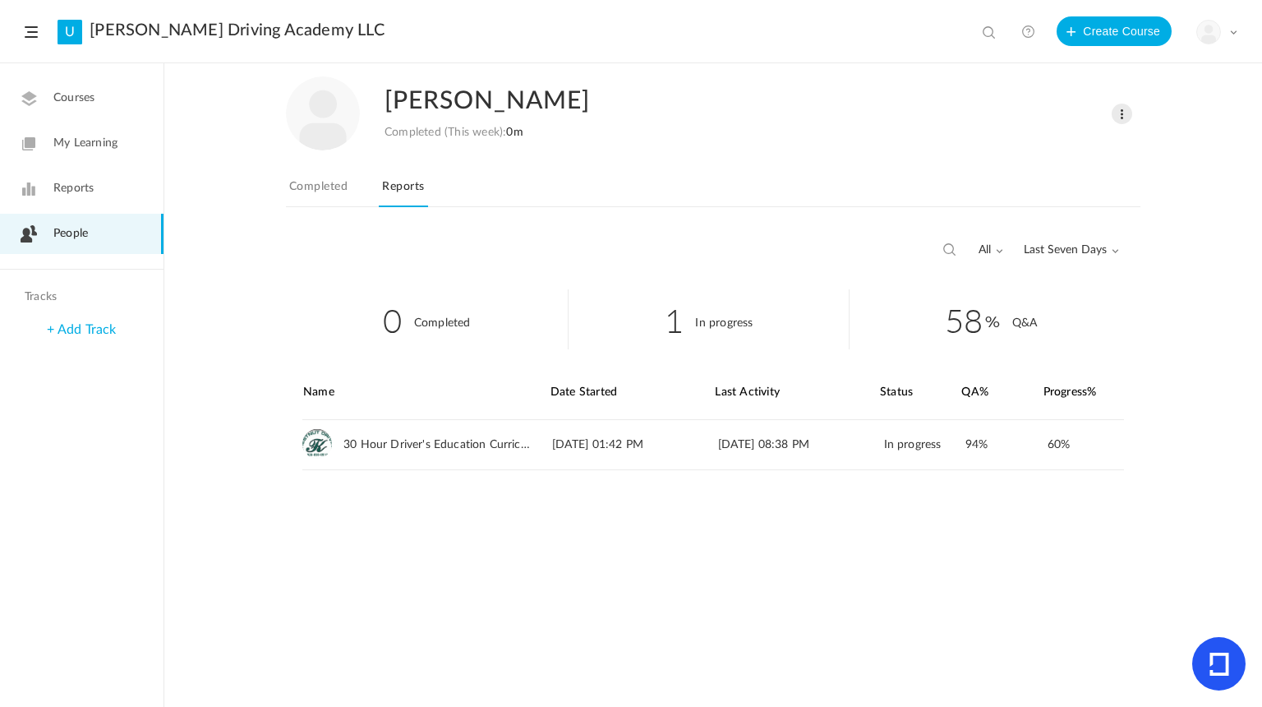
click at [328, 186] on link "Completed" at bounding box center [318, 191] width 65 height 31
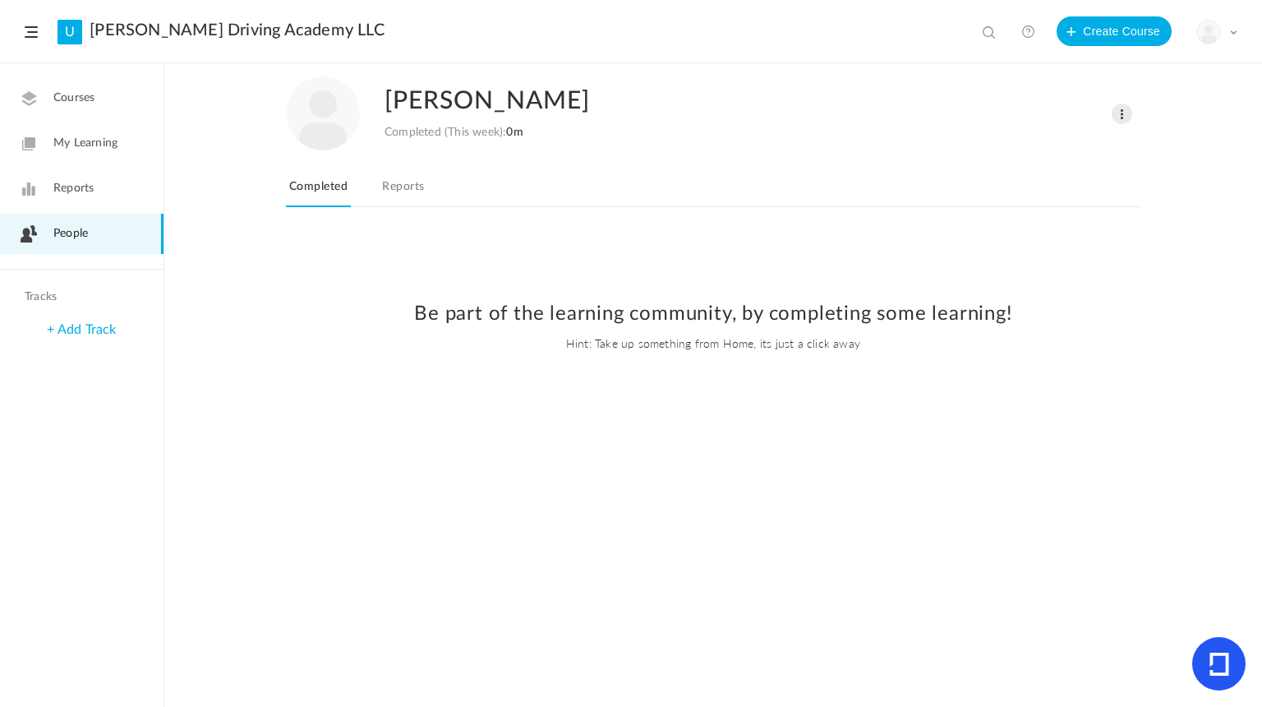
click at [127, 251] on link "People" at bounding box center [82, 234] width 164 height 40
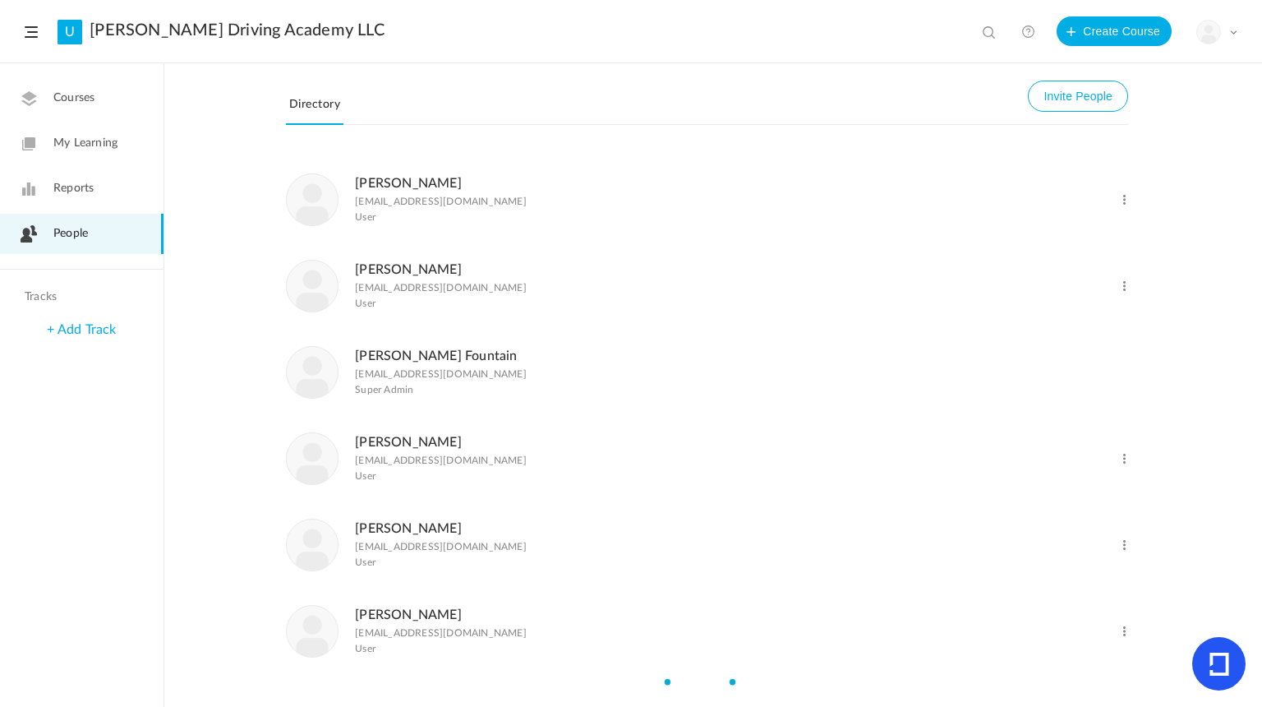
scroll to position [70, 0]
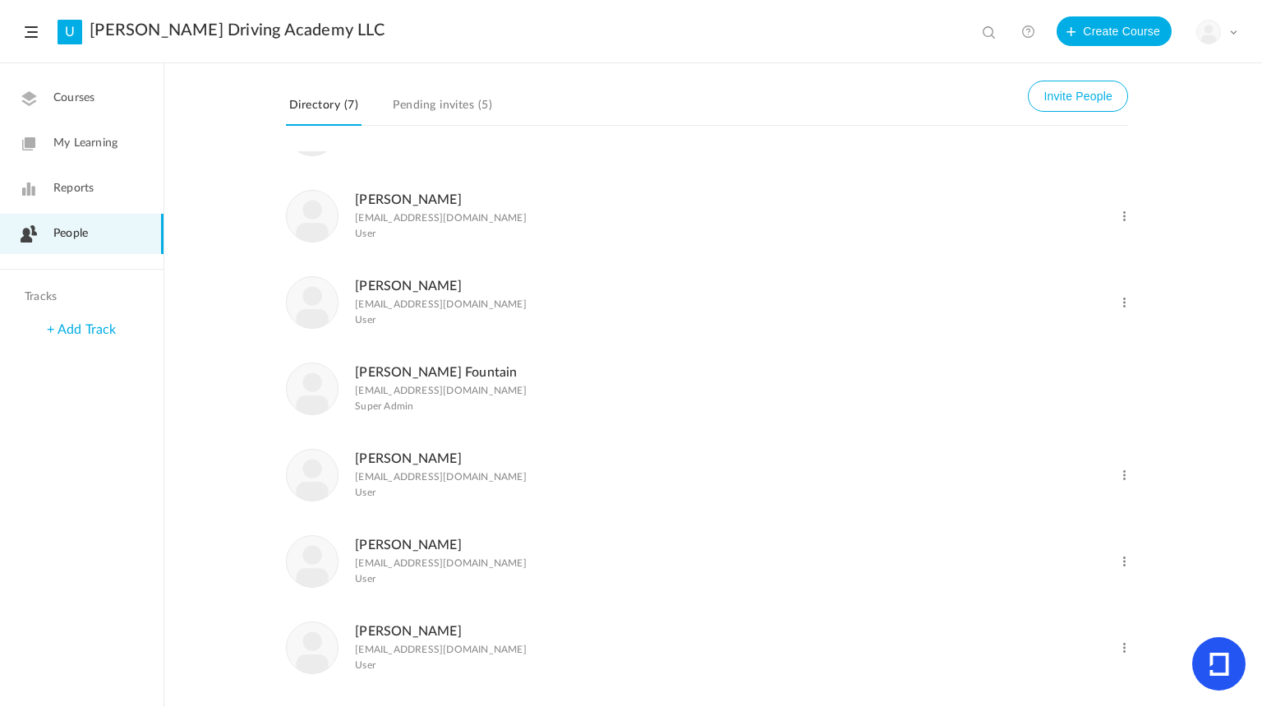
click at [393, 283] on link "[PERSON_NAME]" at bounding box center [408, 285] width 107 height 13
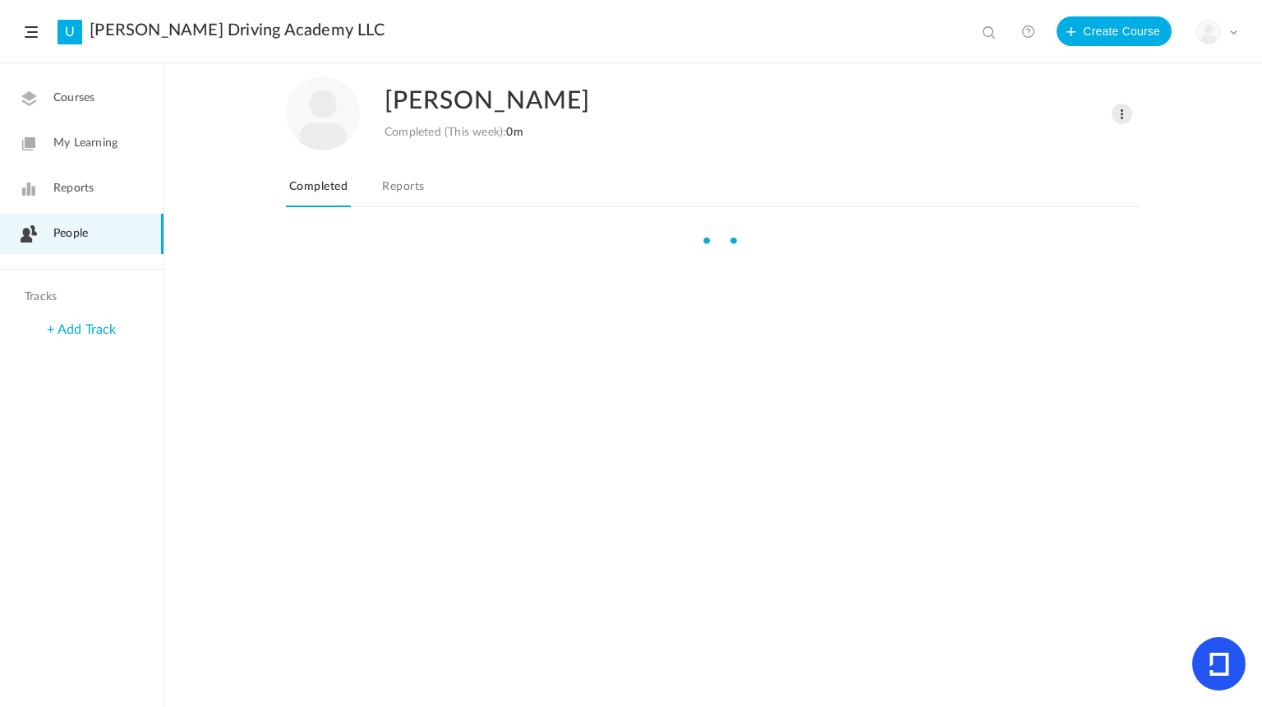
click at [427, 195] on link "Reports" at bounding box center [403, 191] width 48 height 31
click at [423, 192] on link "Reports" at bounding box center [403, 191] width 48 height 31
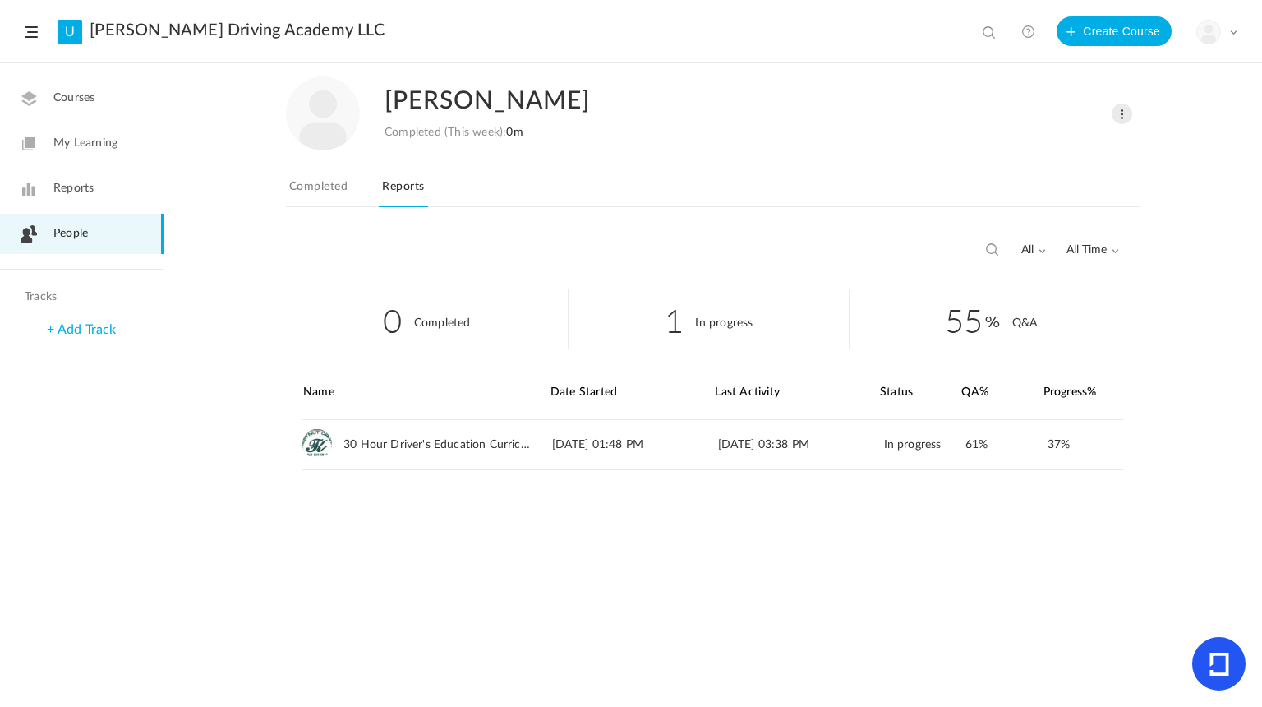
click at [129, 226] on link "People" at bounding box center [82, 234] width 164 height 40
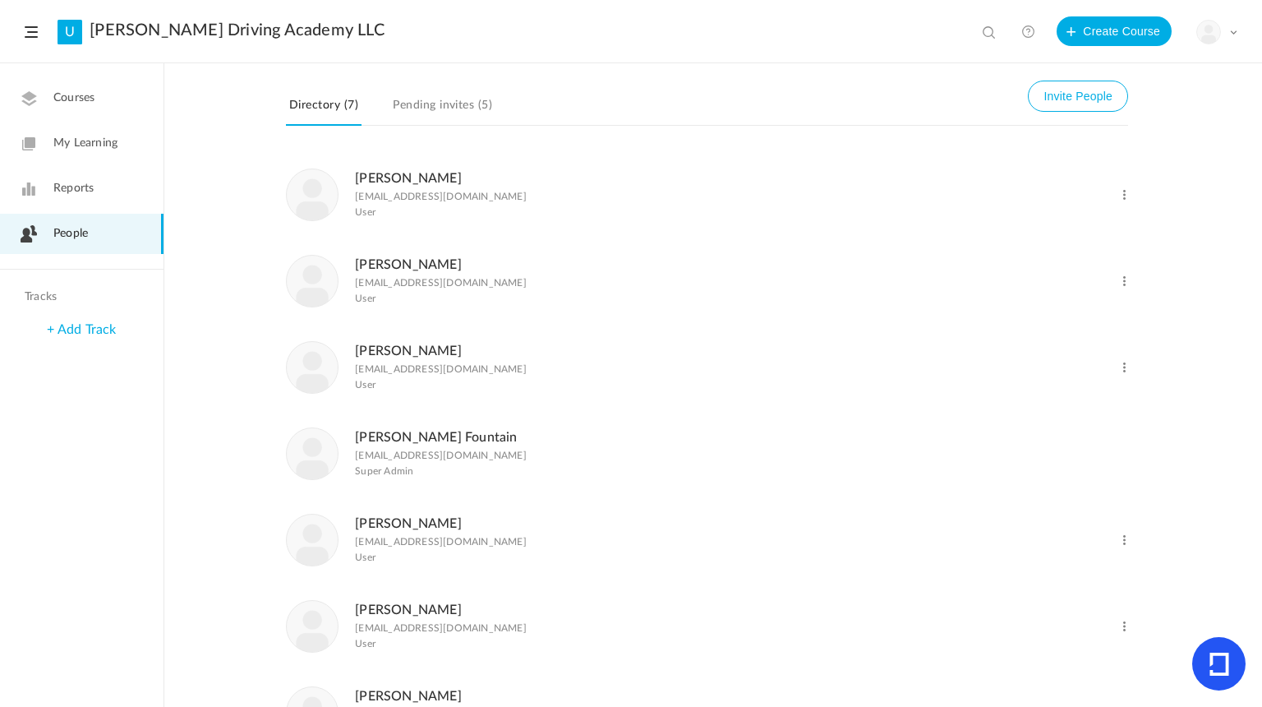
click at [459, 117] on link "Pending invites (5)" at bounding box center [442, 109] width 106 height 31
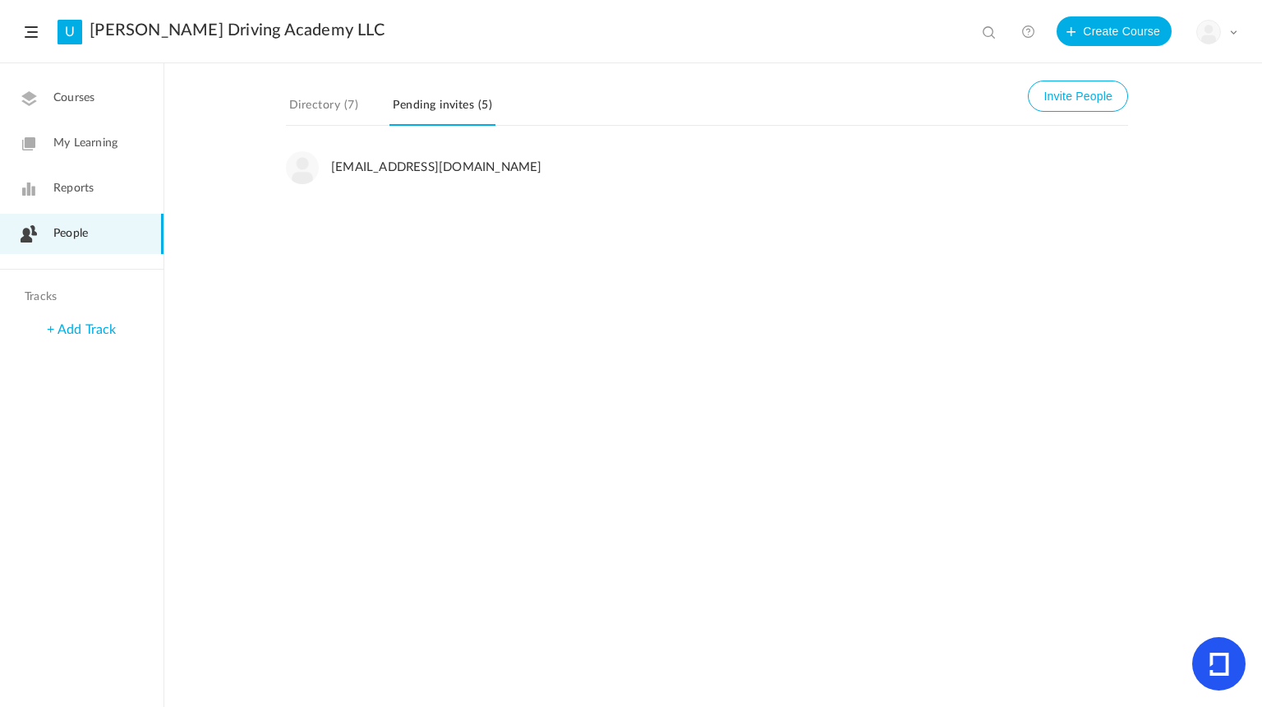
click at [354, 108] on link "Directory (7)" at bounding box center [324, 109] width 76 height 31
